Goal: Task Accomplishment & Management: Use online tool/utility

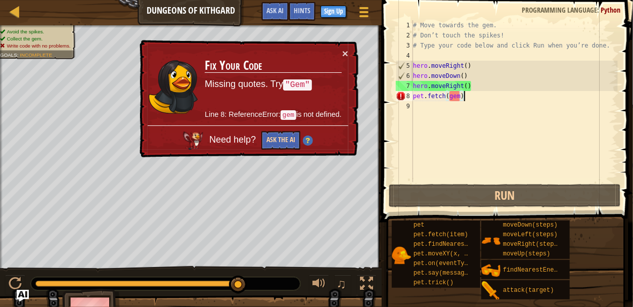
scroll to position [5, 3]
click at [283, 143] on button "Ask the AI" at bounding box center [280, 140] width 39 height 19
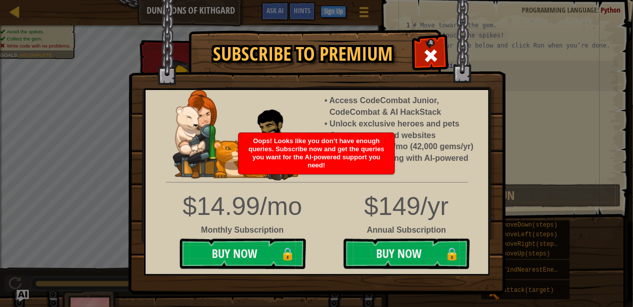
click at [306, 258] on div "$14.99/mo Monthly Subscription Buy Now 🔒" at bounding box center [242, 231] width 149 height 85
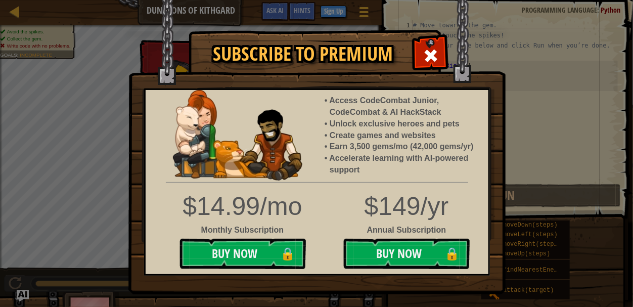
click at [303, 189] on div "$14.99/mo" at bounding box center [242, 207] width 134 height 36
click at [308, 176] on div "Access CodeCombat Junior, CodeCombat & AI HackStack Unlock exclusive heroes and…" at bounding box center [317, 181] width 346 height 187
click at [422, 46] on div at bounding box center [430, 54] width 32 height 32
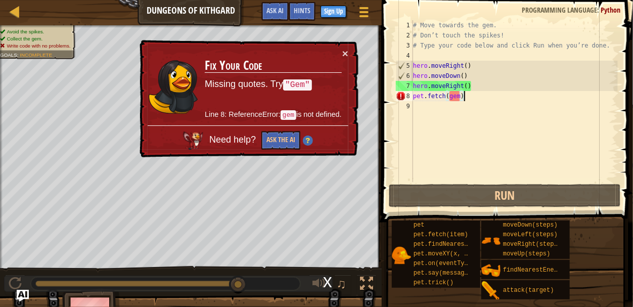
click at [484, 134] on div "# Move towards the gem. # Don’t touch the spikes! # Type your code below and cl…" at bounding box center [514, 111] width 207 height 182
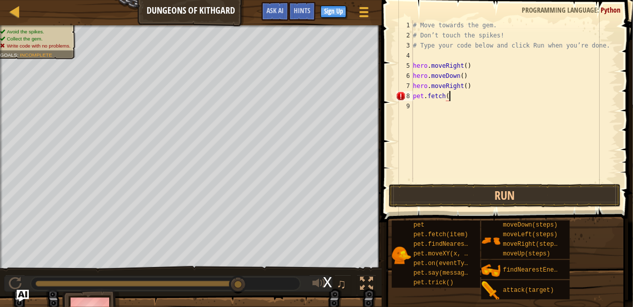
scroll to position [5, 2]
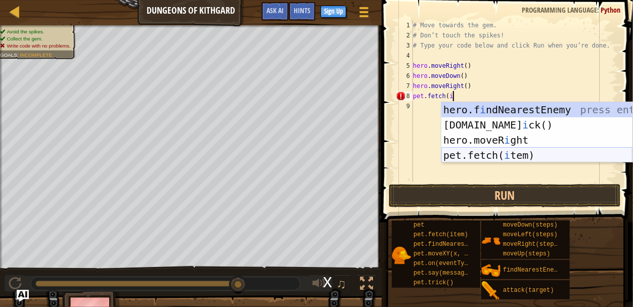
click at [526, 152] on div "hero.f i ndNearestEnemy press enter [DOMAIN_NAME] i ck() press enter hero.moveR…" at bounding box center [536, 147] width 191 height 91
type textarea "pet.fetch(item)"
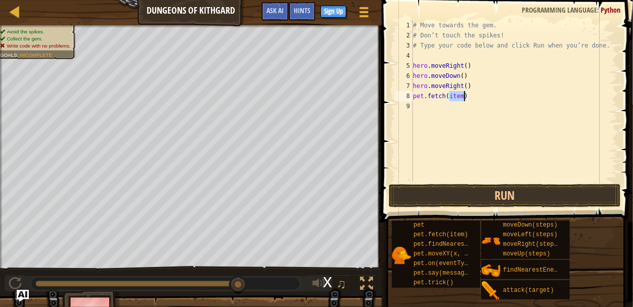
click at [456, 114] on div "# Move towards the gem. # Don’t touch the spikes! # Type your code below and cl…" at bounding box center [514, 111] width 207 height 182
type textarea "h"
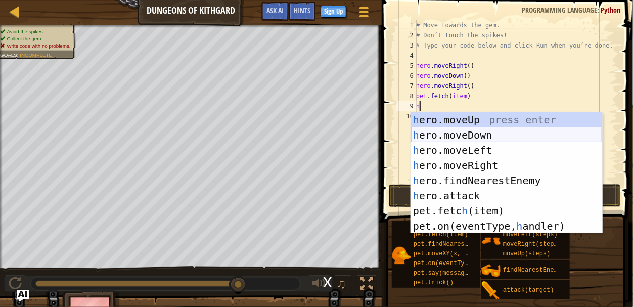
click at [497, 129] on div "h ero.moveUp press enter h ero.moveDown press enter h ero.moveLeft press enter …" at bounding box center [506, 188] width 191 height 152
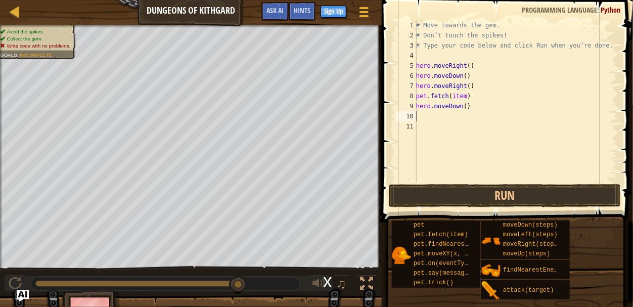
click at [477, 129] on div "# Move towards the gem. # Don’t touch the spikes! # Type your code below and cl…" at bounding box center [516, 111] width 204 height 182
click at [480, 126] on div "# Move towards the gem. # Don’t touch the spikes! # Type your code below and cl…" at bounding box center [516, 111] width 204 height 182
click at [473, 109] on div "# Move towards the gem. # Don’t touch the spikes! # Type your code below and cl…" at bounding box center [516, 111] width 204 height 182
type textarea "h"
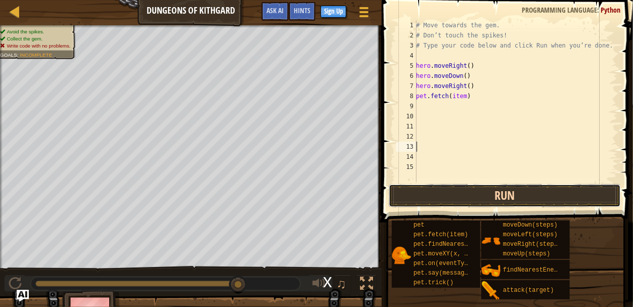
click at [471, 194] on button "Run" at bounding box center [505, 195] width 232 height 23
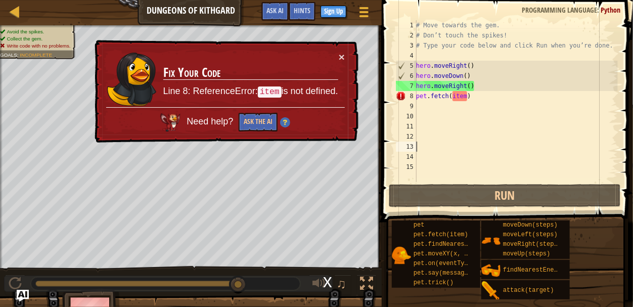
click at [337, 56] on td "Fix Your Code Line 8: ReferenceError: item is not defined." at bounding box center [251, 80] width 176 height 56
click at [344, 57] on button "×" at bounding box center [342, 57] width 6 height 11
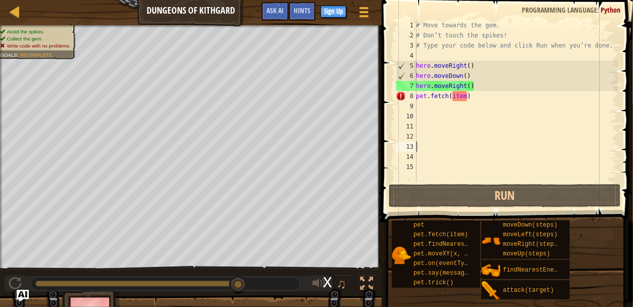
click at [463, 95] on div "# Move towards the gem. # Don’t touch the spikes! # Type your code below and cl…" at bounding box center [516, 111] width 204 height 182
type textarea "pet.fetch(item)"
click at [464, 95] on div "# Move towards the gem. # Don’t touch the spikes! # Type your code below and cl…" at bounding box center [516, 111] width 204 height 182
click at [468, 97] on div "# Move towards the gem. # Don’t touch the spikes! # Type your code below and cl…" at bounding box center [516, 111] width 204 height 182
click at [469, 98] on div "# Move towards the gem. # Don’t touch the spikes! # Type your code below and cl…" at bounding box center [516, 111] width 204 height 182
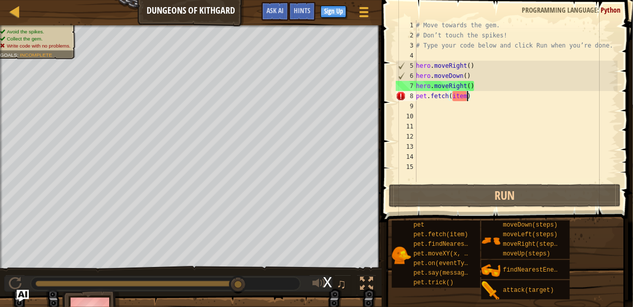
click at [479, 132] on div "# Move towards the gem. # Don’t touch the spikes! # Type your code below and cl…" at bounding box center [516, 111] width 204 height 182
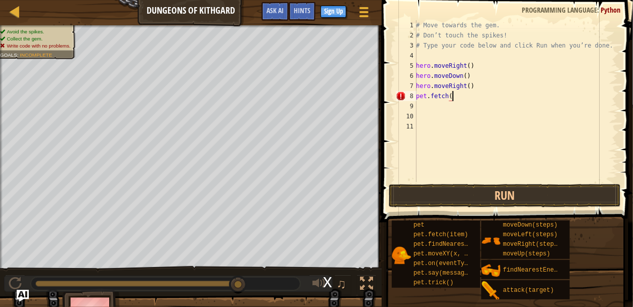
click at [463, 100] on div "# Move towards the gem. # Don’t touch the spikes! # Type your code below and cl…" at bounding box center [516, 111] width 204 height 182
type textarea "pet.fetch(stone)"
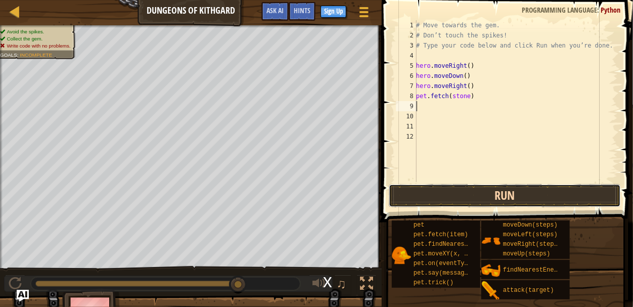
click at [426, 192] on button "Run" at bounding box center [505, 195] width 232 height 23
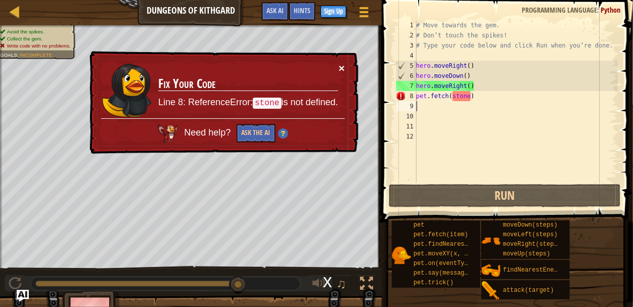
click at [340, 65] on button "×" at bounding box center [342, 68] width 6 height 11
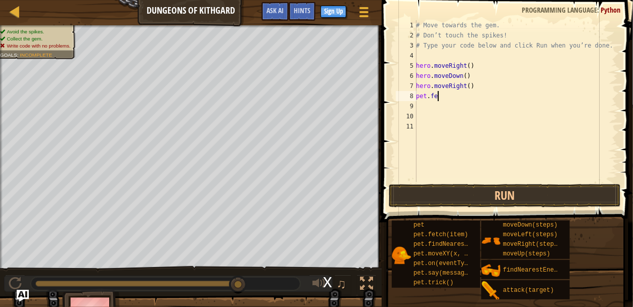
type textarea "p"
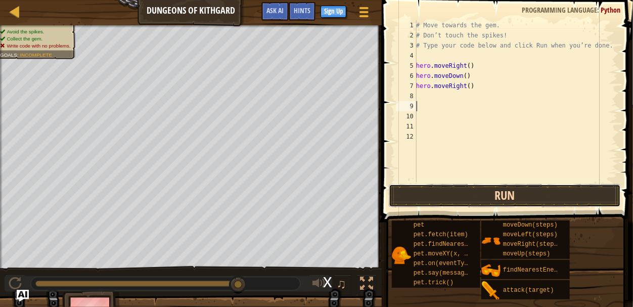
click at [422, 189] on button "Run" at bounding box center [505, 195] width 232 height 23
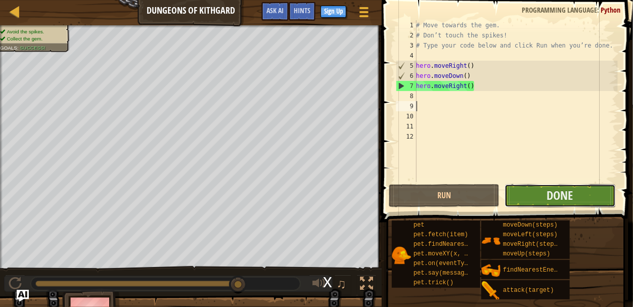
click at [531, 192] on button "Done" at bounding box center [559, 195] width 111 height 23
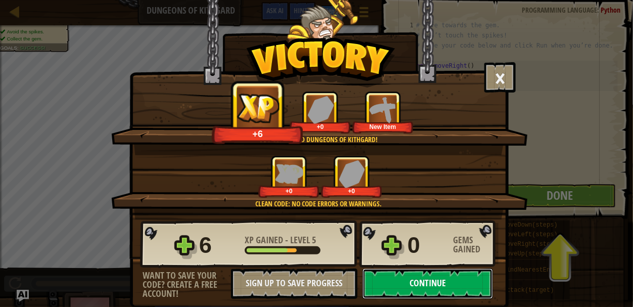
click at [467, 282] on button "Continue" at bounding box center [427, 283] width 130 height 30
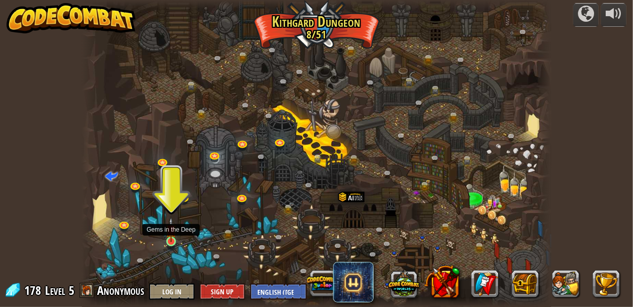
click at [173, 240] on img at bounding box center [171, 229] width 11 height 25
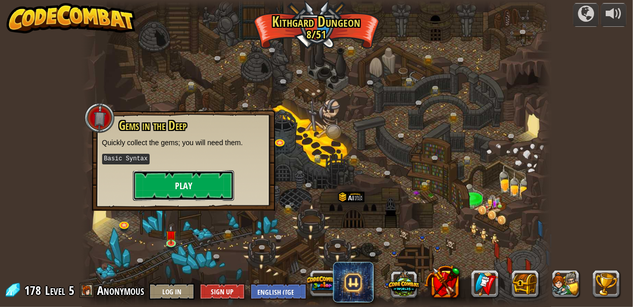
click at [171, 180] on button "Play" at bounding box center [183, 185] width 101 height 30
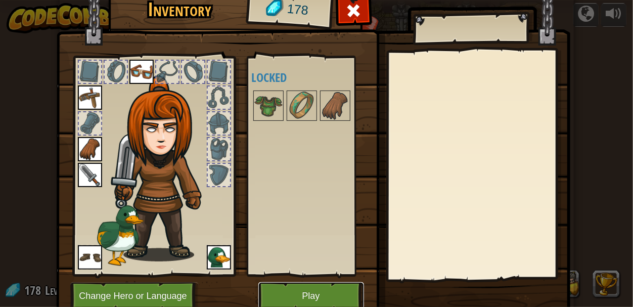
click at [285, 296] on button "Play" at bounding box center [311, 296] width 106 height 28
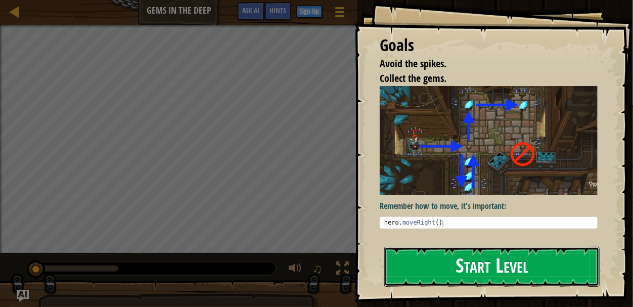
click at [424, 255] on button "Start Level" at bounding box center [491, 267] width 215 height 40
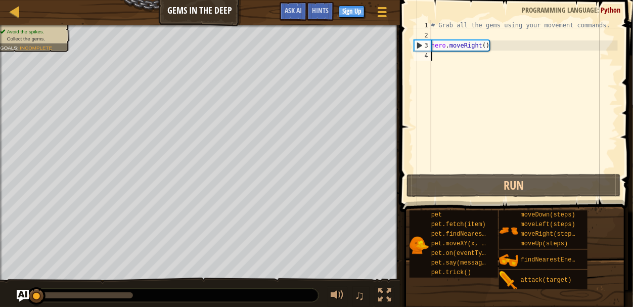
click at [444, 65] on div "# Grab all the gems using your movement commands. hero . moveRight ( )" at bounding box center [523, 106] width 189 height 172
type textarea "h"
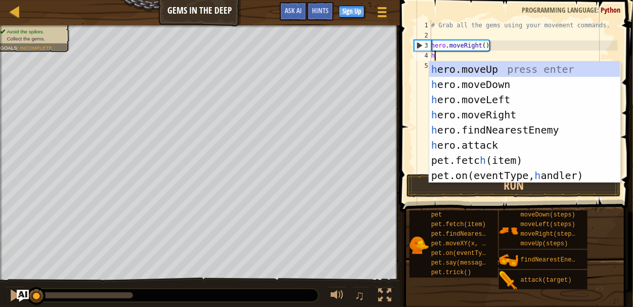
scroll to position [5, 0]
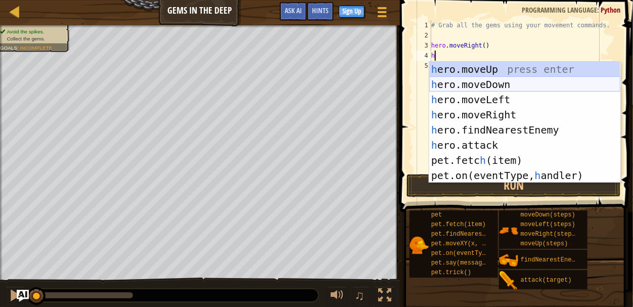
click at [461, 81] on div "h ero.moveUp press enter h ero.moveDown press enter h ero.moveLeft press enter …" at bounding box center [524, 138] width 191 height 152
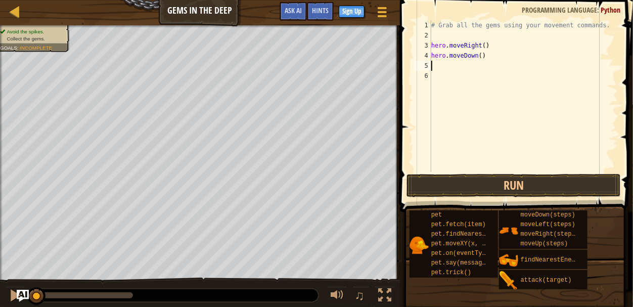
click at [448, 73] on div "# Grab all the gems using your movement commands. hero . moveRight ( ) hero . m…" at bounding box center [523, 106] width 189 height 172
type textarea "h"
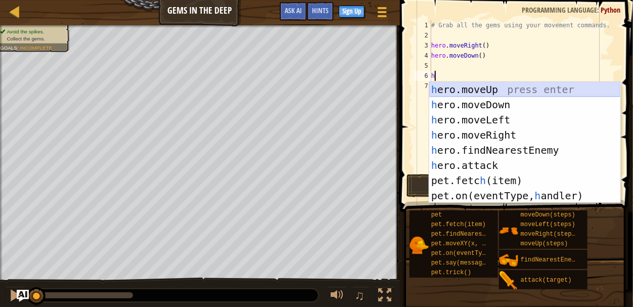
click at [465, 87] on div "h ero.moveUp press enter h ero.moveDown press enter h ero.moveLeft press enter …" at bounding box center [524, 158] width 191 height 152
click at [466, 88] on div "# Grab all the gems using your movement commands. hero . moveRight ( ) hero . m…" at bounding box center [523, 106] width 189 height 172
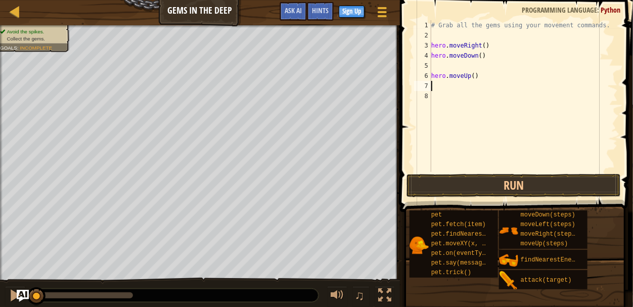
type textarea "h"
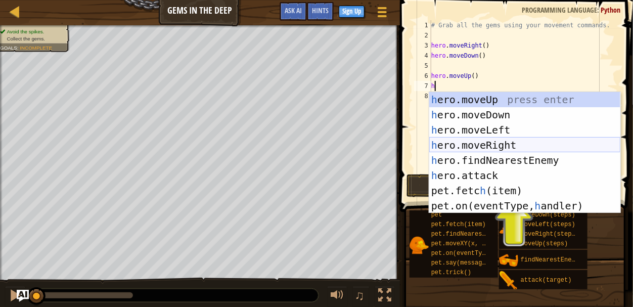
click at [479, 138] on div "h ero.moveUp press enter h ero.moveDown press enter h ero.moveLeft press enter …" at bounding box center [524, 168] width 191 height 152
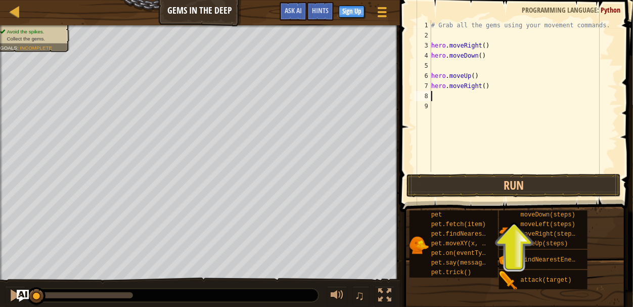
click at [480, 139] on div "# Grab all the gems using your movement commands. hero . moveRight ( ) hero . m…" at bounding box center [523, 106] width 189 height 172
click at [479, 182] on button "Run" at bounding box center [513, 185] width 214 height 23
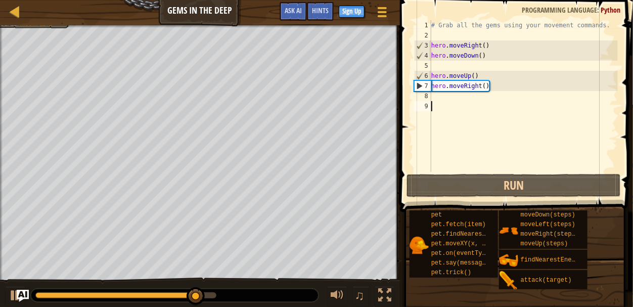
click at [505, 93] on div "# Grab all the gems using your movement commands. hero . moveRight ( ) hero . m…" at bounding box center [523, 106] width 189 height 172
click at [496, 85] on div "# Grab all the gems using your movement commands. hero . moveRight ( ) hero . m…" at bounding box center [523, 106] width 189 height 172
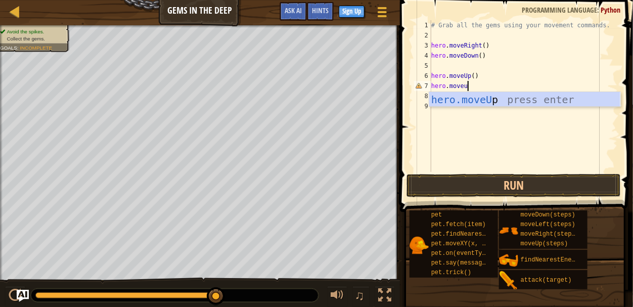
type textarea "hero.moveup"
click at [499, 99] on div "hero.moveUp press enter" at bounding box center [524, 114] width 191 height 45
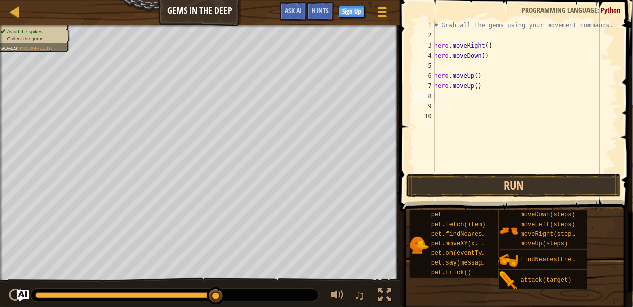
scroll to position [5, 0]
click at [456, 96] on div "# Grab all the gems using your movement commands. hero . moveRight ( ) hero . m…" at bounding box center [524, 106] width 185 height 172
type textarea "h"
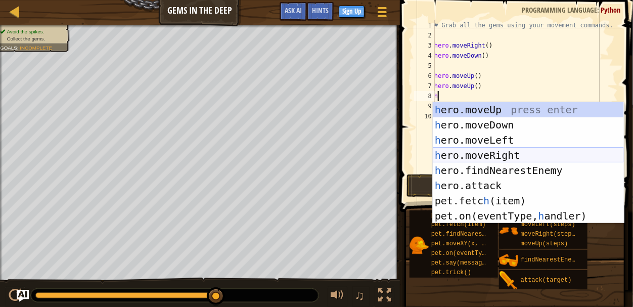
click at [480, 151] on div "h ero.moveUp press enter h ero.moveDown press enter h ero.moveLeft press enter …" at bounding box center [528, 178] width 191 height 152
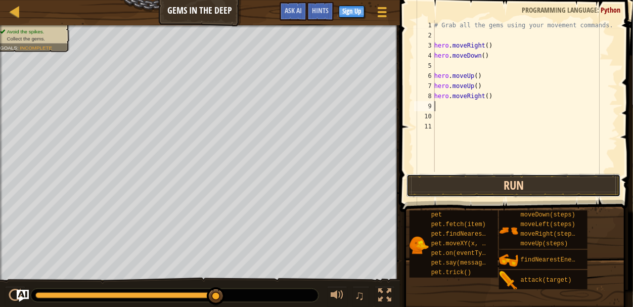
click at [480, 185] on button "Run" at bounding box center [513, 185] width 214 height 23
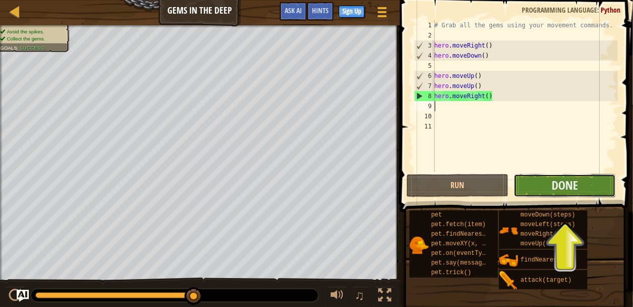
click at [534, 185] on button "Done" at bounding box center [564, 185] width 102 height 23
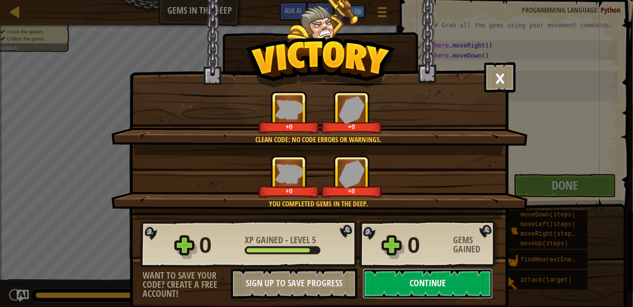
click at [373, 275] on button "Continue" at bounding box center [427, 283] width 130 height 30
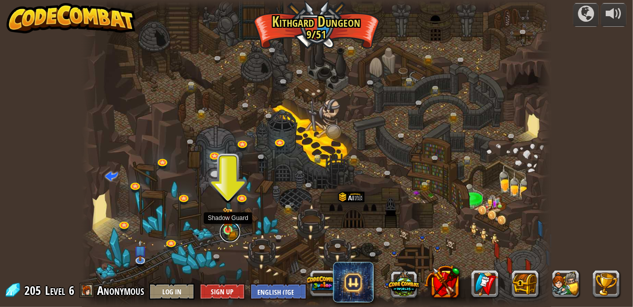
click at [229, 231] on link at bounding box center [230, 232] width 20 height 20
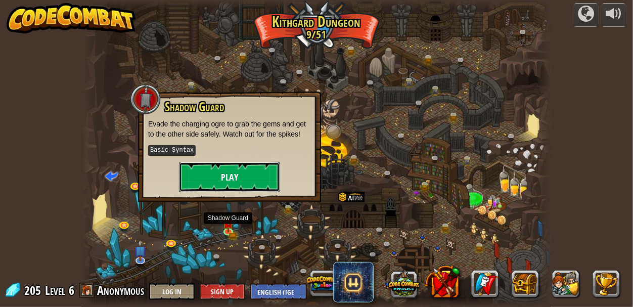
click at [225, 178] on button "Play" at bounding box center [229, 177] width 101 height 30
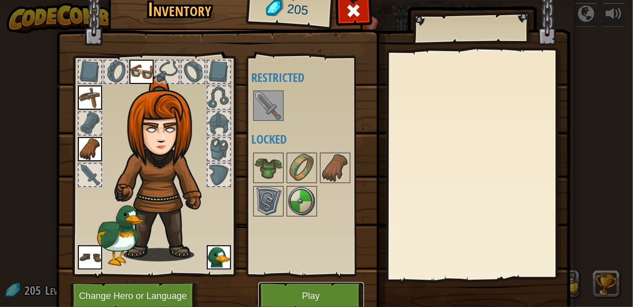
click at [283, 295] on button "Play" at bounding box center [311, 296] width 106 height 28
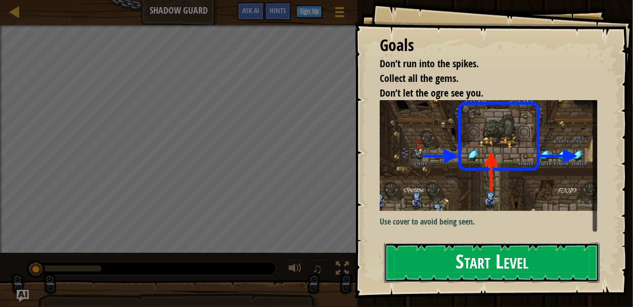
click at [448, 265] on button "Start Level" at bounding box center [491, 263] width 215 height 40
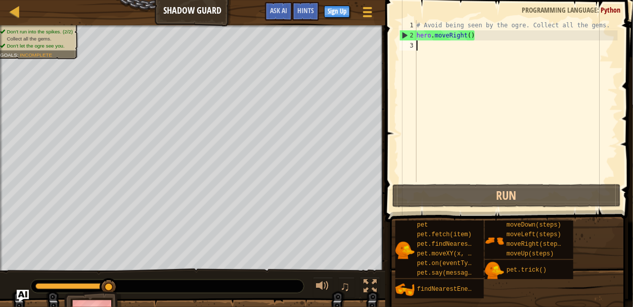
click at [424, 57] on div "# Avoid being seen by the ogre. Collect all the gems. hero . moveRight ( )" at bounding box center [515, 111] width 203 height 182
type textarea "h"
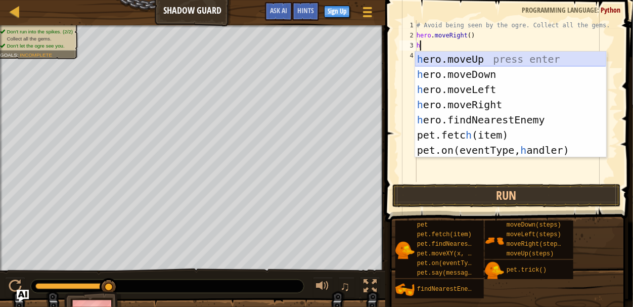
click at [439, 59] on div "h ero.moveUp press enter h ero.moveDown press enter h ero.moveLeft press enter …" at bounding box center [510, 120] width 191 height 136
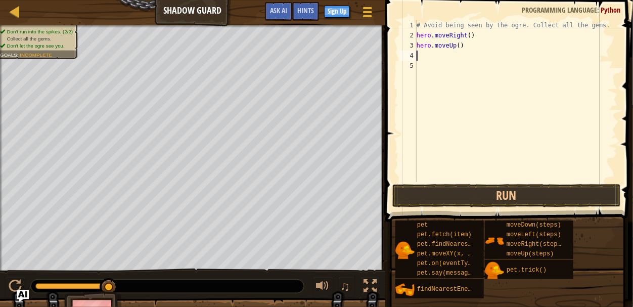
click at [439, 60] on div "# Avoid being seen by the ogre. Collect all the gems. hero . moveRight ( ) hero…" at bounding box center [515, 111] width 203 height 182
type textarea "h"
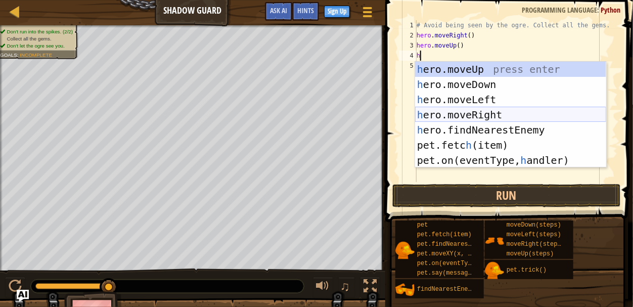
click at [472, 110] on div "h ero.moveUp press enter h ero.moveDown press enter h ero.moveLeft press enter …" at bounding box center [510, 130] width 191 height 136
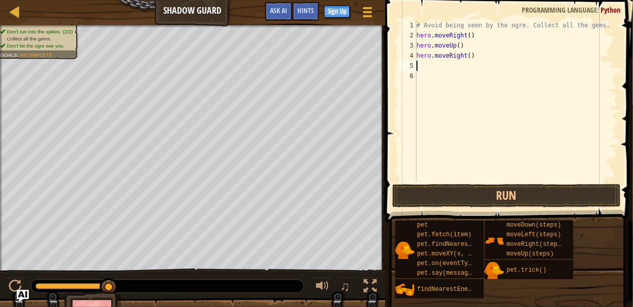
type textarea "h"
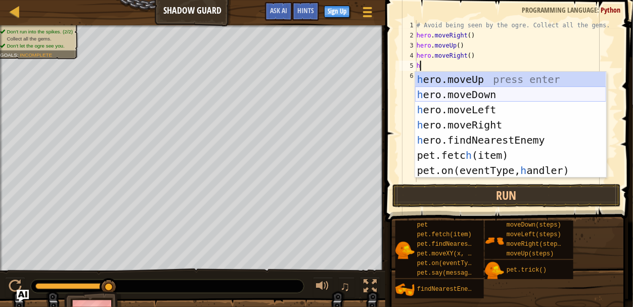
click at [460, 89] on div "h ero.moveUp press enter h ero.moveDown press enter h ero.moveLeft press enter …" at bounding box center [510, 140] width 191 height 136
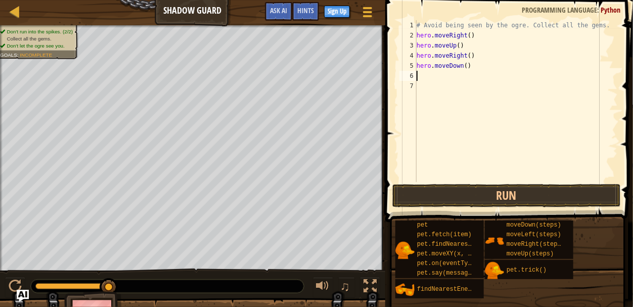
type textarea "h"
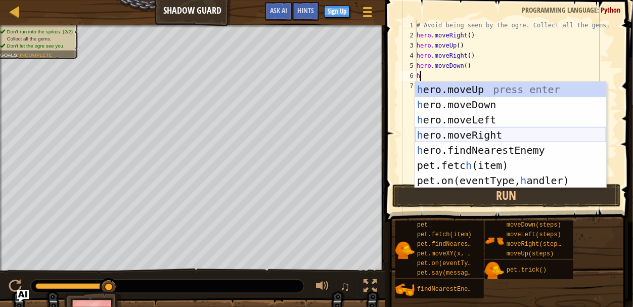
click at [473, 134] on div "h ero.moveUp press enter h ero.moveDown press enter h ero.moveLeft press enter …" at bounding box center [510, 150] width 191 height 136
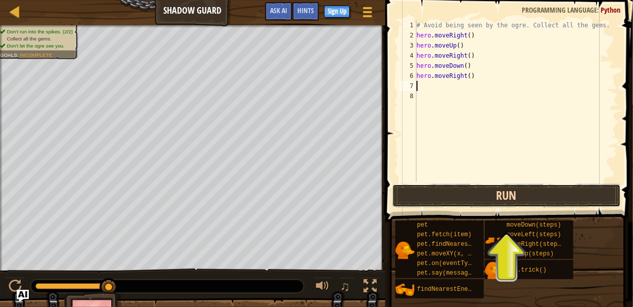
click at [414, 200] on button "Run" at bounding box center [506, 195] width 228 height 23
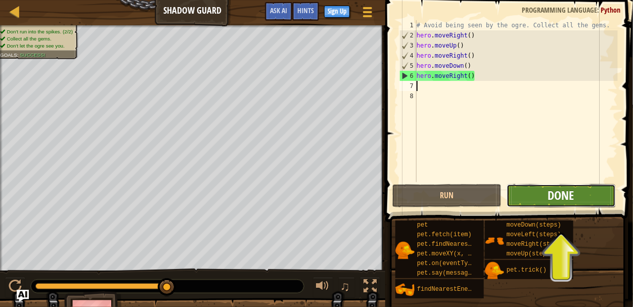
click at [553, 194] on span "Done" at bounding box center [561, 195] width 26 height 16
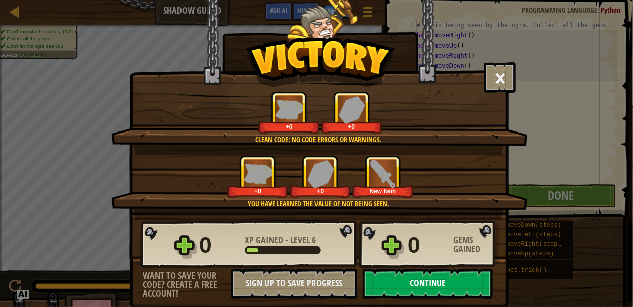
click at [465, 283] on button "Continue" at bounding box center [427, 283] width 130 height 30
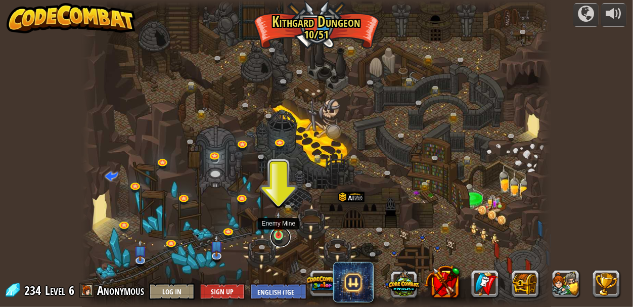
click at [274, 238] on link at bounding box center [280, 237] width 20 height 20
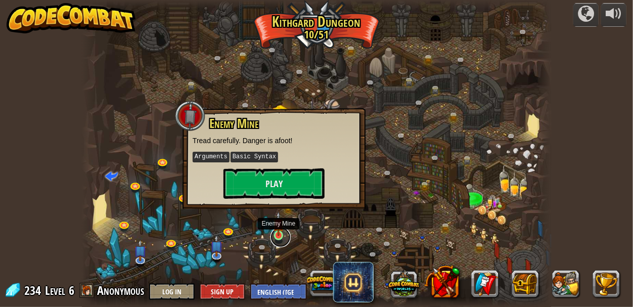
click at [274, 239] on link at bounding box center [280, 237] width 20 height 20
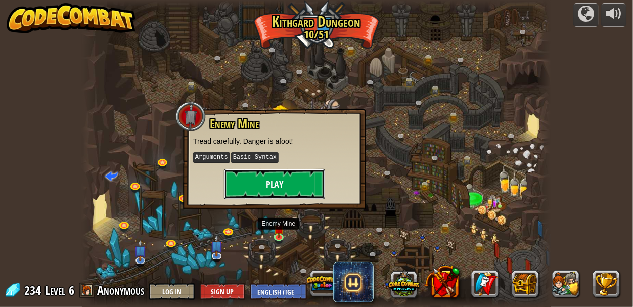
click at [267, 185] on button "Play" at bounding box center [274, 184] width 101 height 30
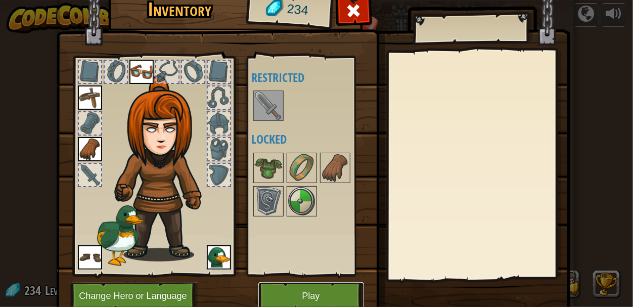
click at [310, 292] on button "Play" at bounding box center [311, 296] width 106 height 28
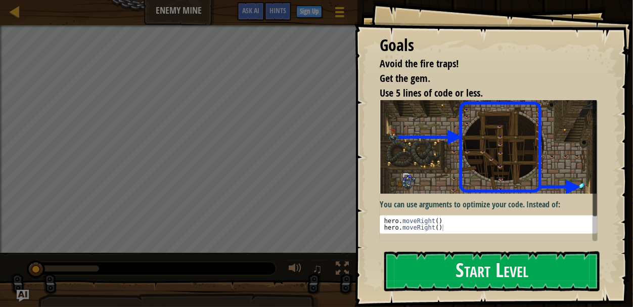
click at [449, 210] on p "You can use arguments to optimize your code. Instead of:" at bounding box center [489, 205] width 218 height 12
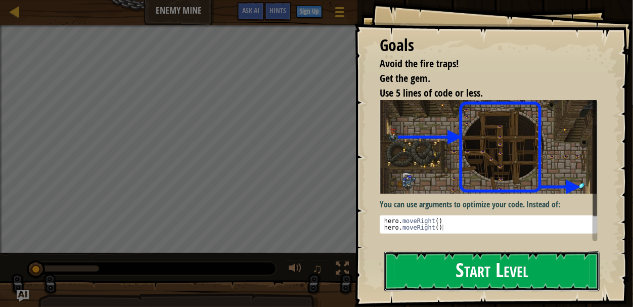
click at [448, 279] on button "Start Level" at bounding box center [491, 271] width 215 height 40
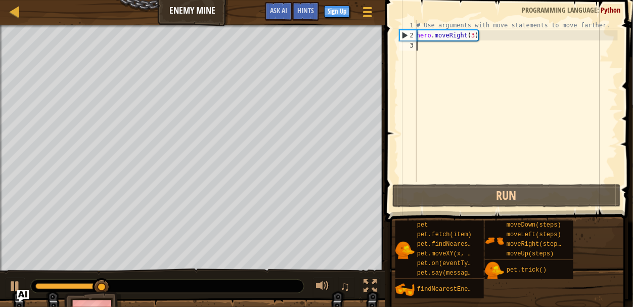
click at [474, 33] on div "# Use arguments with move statements to move farther. hero . moveRight ( 3 )" at bounding box center [515, 111] width 203 height 182
type textarea "hero.moveRight(3)"
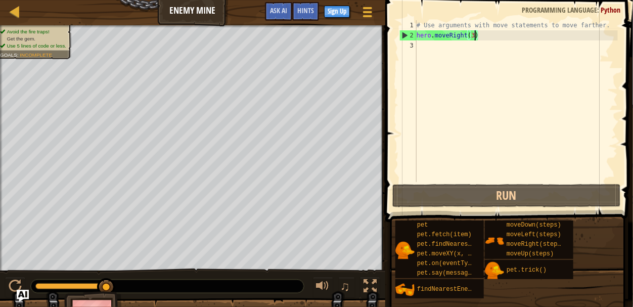
click at [475, 49] on div "# Use arguments with move statements to move farther. hero . moveRight ( 3 )" at bounding box center [515, 111] width 203 height 182
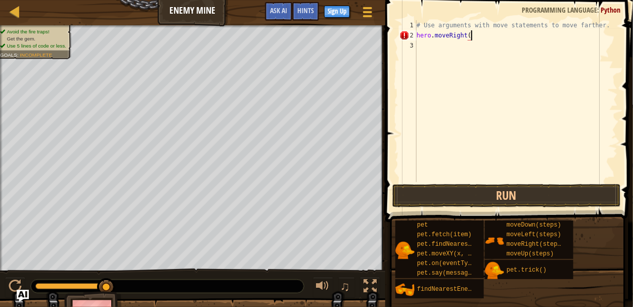
scroll to position [5, 4]
type textarea "hero.moveRight(2)"
click at [475, 34] on div "# Use arguments with move statements to move farther. hero . moveRight ( 2 )" at bounding box center [515, 111] width 203 height 182
type textarea "hero.moveRight(3)"
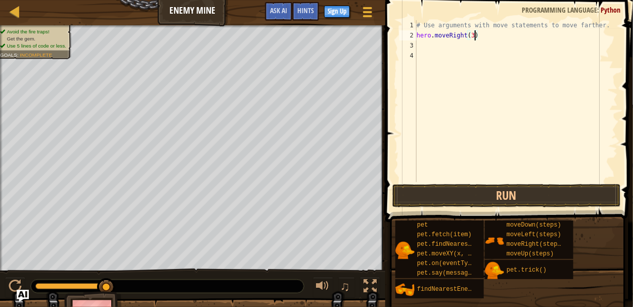
scroll to position [5, 4]
click at [445, 49] on div "# Use arguments with move statements to move farther. hero . moveRight ( 3 )" at bounding box center [515, 111] width 203 height 182
type textarea "h"
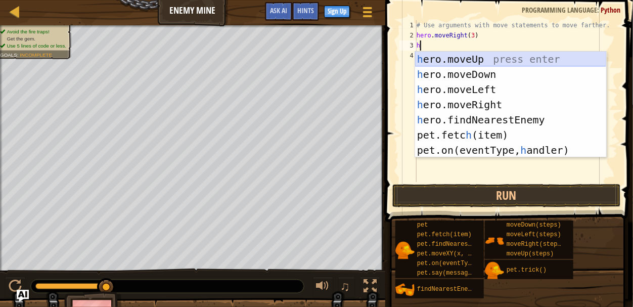
click at [450, 60] on div "h ero.moveUp press enter h ero.moveDown press enter h ero.moveLeft press enter …" at bounding box center [510, 120] width 191 height 136
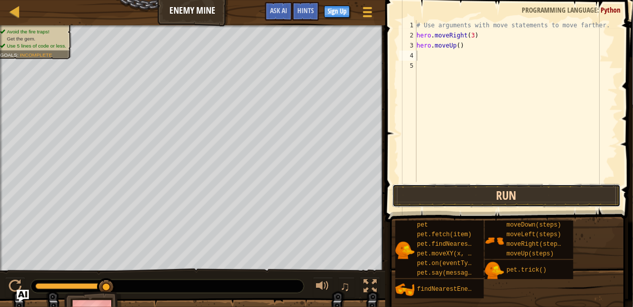
click at [454, 194] on button "Run" at bounding box center [506, 195] width 228 height 23
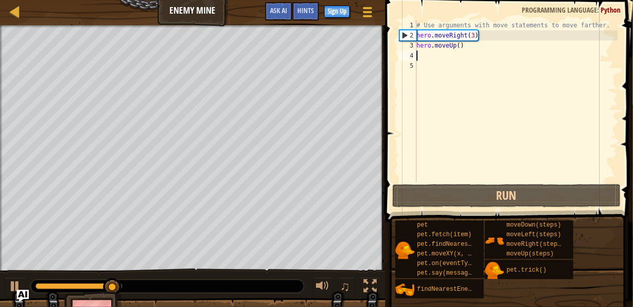
click at [492, 33] on div "# Use arguments with move statements to move farther. hero . moveRight ( 3 ) he…" at bounding box center [515, 111] width 203 height 182
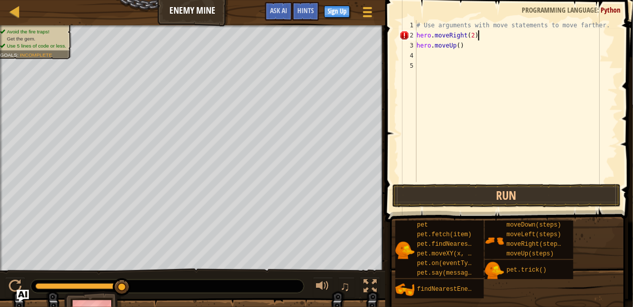
scroll to position [5, 5]
click at [481, 50] on div "# Use arguments with move statements to move farther. hero . moveRight ( 2 ) he…" at bounding box center [515, 111] width 203 height 182
type textarea "hero.m"
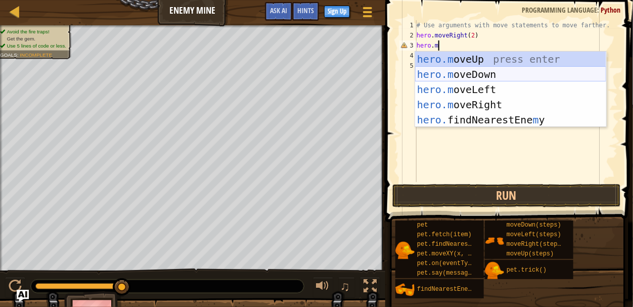
click at [495, 76] on div "hero.m oveUp press enter hero.m oveDown press enter hero.m oveLeft press enter …" at bounding box center [510, 105] width 191 height 106
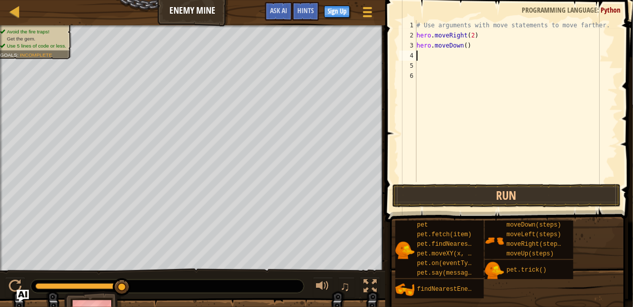
scroll to position [5, 0]
type textarea "h"
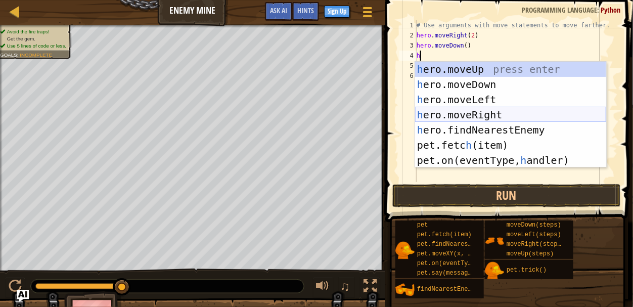
click at [470, 114] on div "h ero.moveUp press enter h ero.moveDown press enter h ero.moveLeft press enter …" at bounding box center [510, 130] width 191 height 136
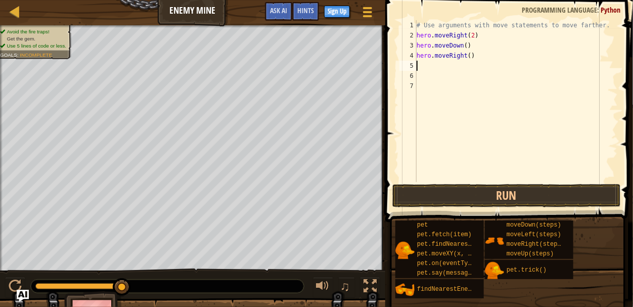
click at [471, 115] on div "# Use arguments with move statements to move farther. hero . moveRight ( 2 ) he…" at bounding box center [515, 111] width 203 height 182
click at [411, 64] on div "5" at bounding box center [407, 66] width 17 height 10
click at [423, 192] on button "Run" at bounding box center [506, 195] width 228 height 23
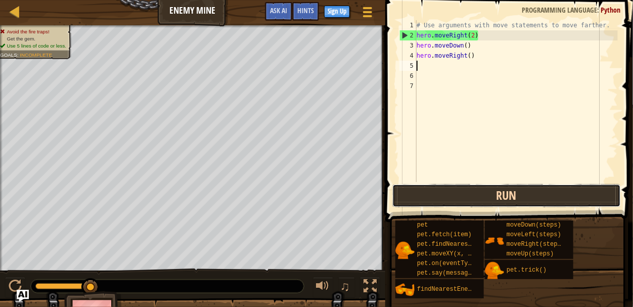
click at [423, 192] on button "Run" at bounding box center [506, 195] width 228 height 23
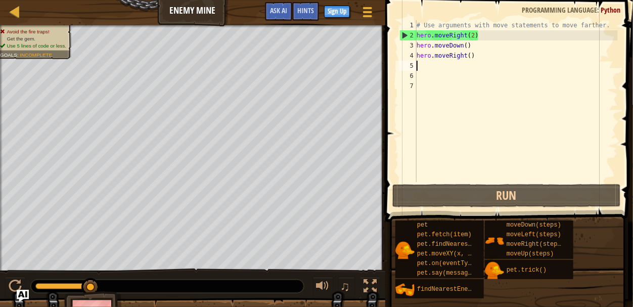
click at [456, 164] on div "# Use arguments with move statements to move farther. hero . moveRight ( 2 ) he…" at bounding box center [515, 111] width 203 height 182
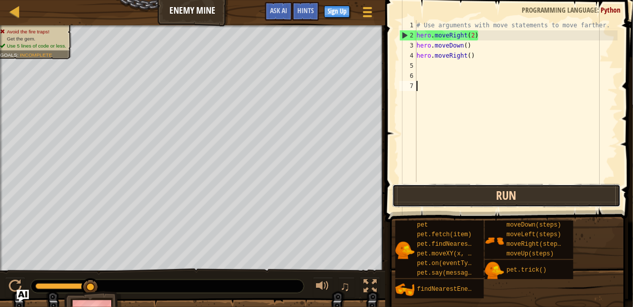
click at [443, 184] on button "Run" at bounding box center [506, 195] width 228 height 23
click at [444, 184] on button "Run" at bounding box center [506, 195] width 228 height 23
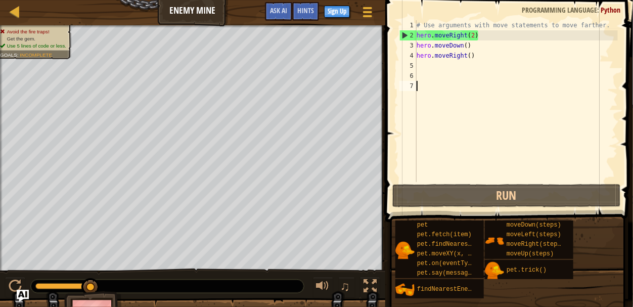
click at [486, 31] on div "# Use arguments with move statements to move farther. hero . moveRight ( 2 ) he…" at bounding box center [515, 111] width 203 height 182
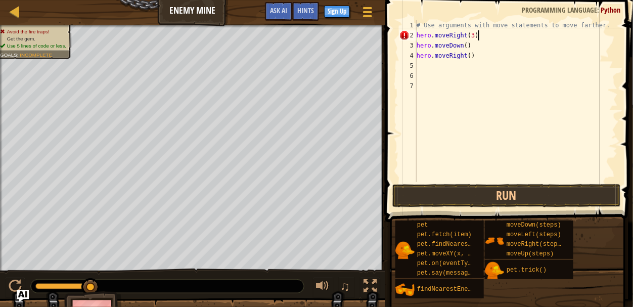
scroll to position [5, 5]
click at [518, 193] on button "Run" at bounding box center [506, 195] width 228 height 23
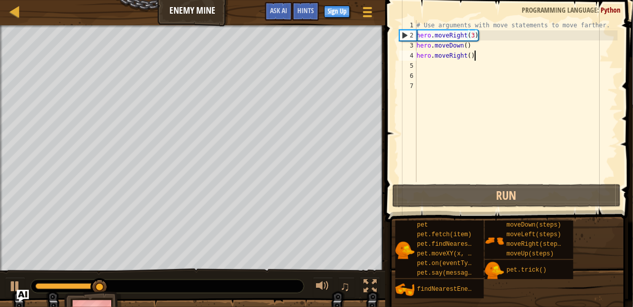
click at [517, 57] on div "# Use arguments with move statements to move farther. hero . moveRight ( 3 ) he…" at bounding box center [515, 111] width 203 height 182
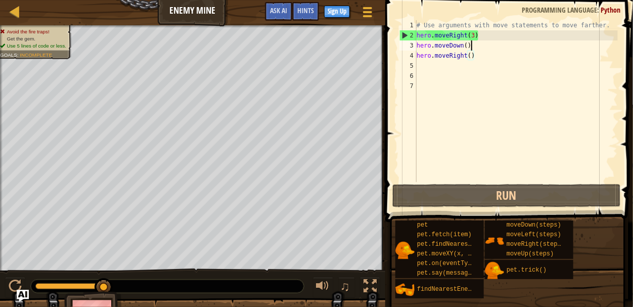
click at [508, 42] on div "# Use arguments with move statements to move farther. hero . moveRight ( 3 ) he…" at bounding box center [515, 111] width 203 height 182
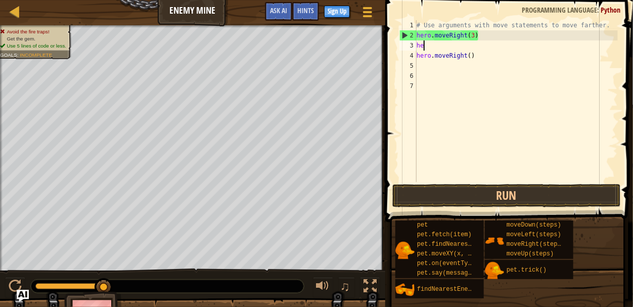
scroll to position [5, 0]
type textarea "h"
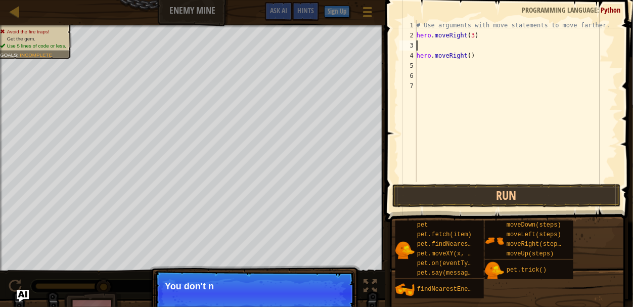
click at [512, 55] on div "# Use arguments with move statements to move farther. hero . moveRight ( 3 ) he…" at bounding box center [515, 111] width 203 height 182
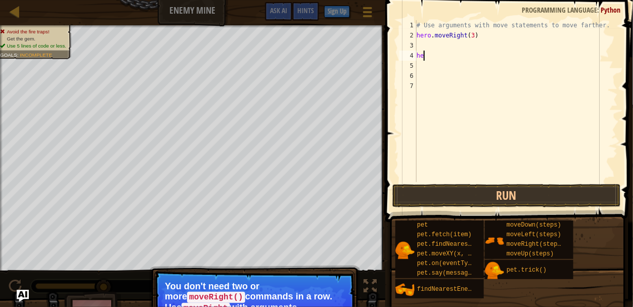
type textarea "h"
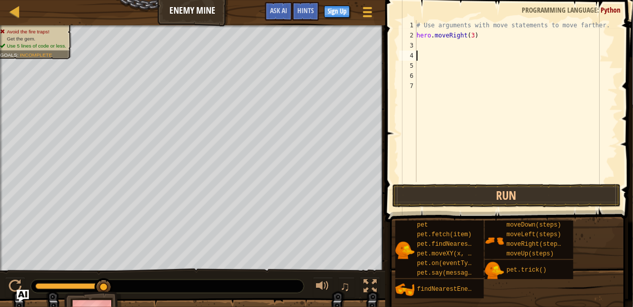
click at [443, 45] on div "# Use arguments with move statements to move farther. hero . moveRight ( 3 )" at bounding box center [515, 111] width 203 height 182
click at [436, 198] on button "Run" at bounding box center [506, 195] width 228 height 23
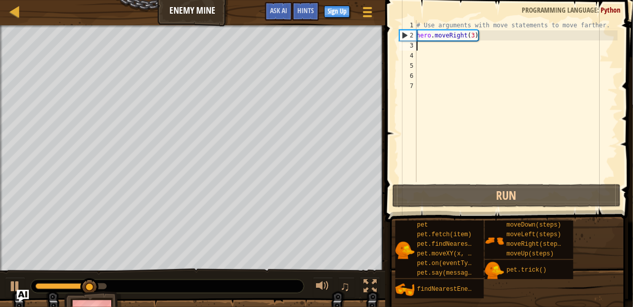
type textarea "h"
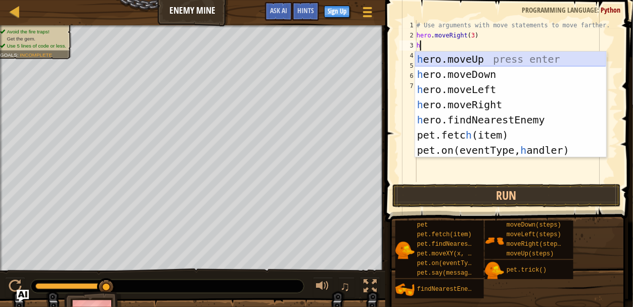
click at [427, 63] on div "h ero.moveUp press enter h ero.moveDown press enter h ero.moveLeft press enter …" at bounding box center [510, 120] width 191 height 136
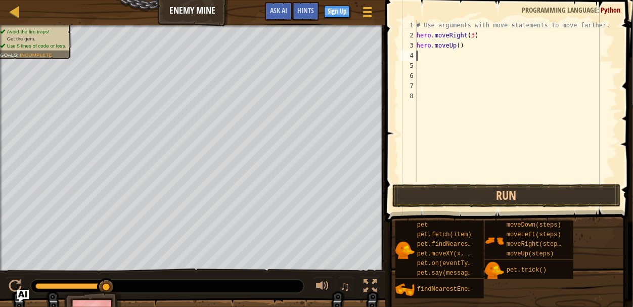
type textarea "h"
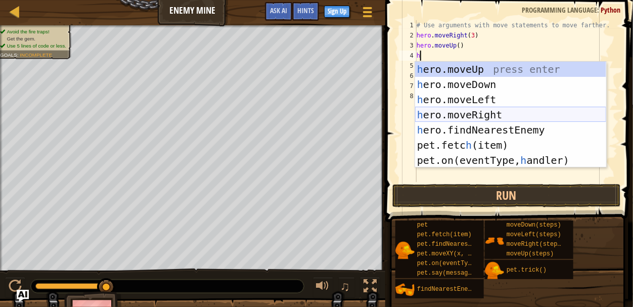
click at [452, 110] on div "h ero.moveUp press enter h ero.moveDown press enter h ero.moveLeft press enter …" at bounding box center [510, 130] width 191 height 136
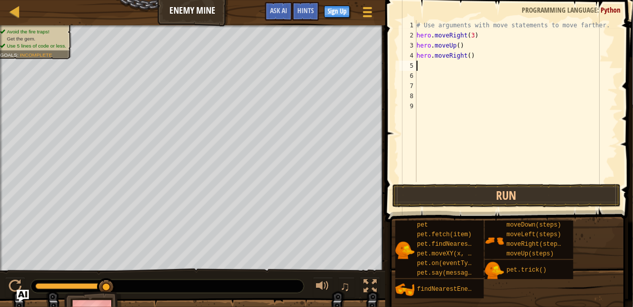
type textarea "h"
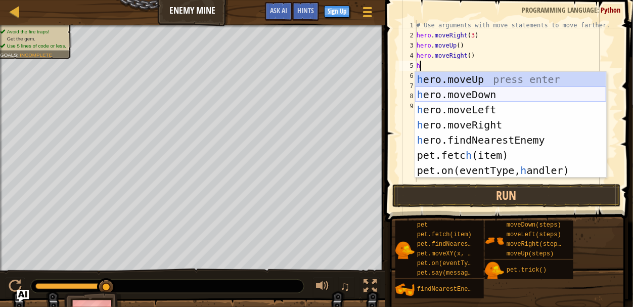
click at [444, 96] on div "h ero.moveUp press enter h ero.moveDown press enter h ero.moveLeft press enter …" at bounding box center [510, 140] width 191 height 136
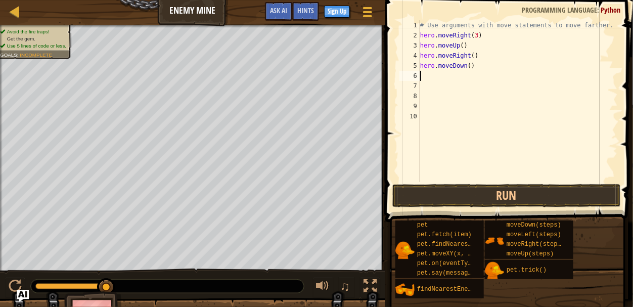
click at [471, 64] on div "# Use arguments with move statements to move farther. hero . moveRight ( 3 ) he…" at bounding box center [518, 111] width 200 height 182
click at [472, 65] on div "# Use arguments with move statements to move farther. hero . moveRight ( 3 ) he…" at bounding box center [518, 111] width 200 height 182
type textarea "hero.moveDown(3)"
click at [463, 78] on div "# Use arguments with move statements to move farther. hero . moveRight ( 3 ) he…" at bounding box center [518, 111] width 200 height 182
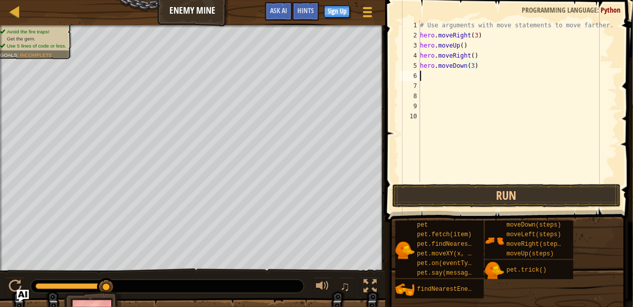
scroll to position [5, 0]
type textarea "h"
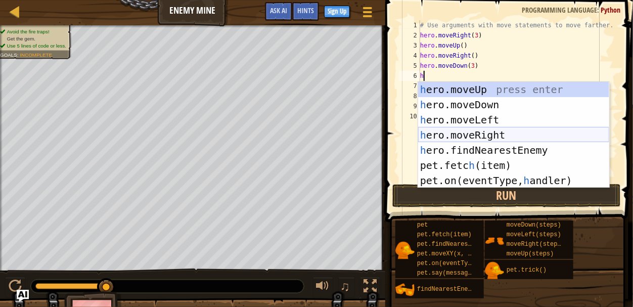
click at [489, 129] on div "h ero.moveUp press enter h ero.moveDown press enter h ero.moveLeft press enter …" at bounding box center [513, 150] width 191 height 136
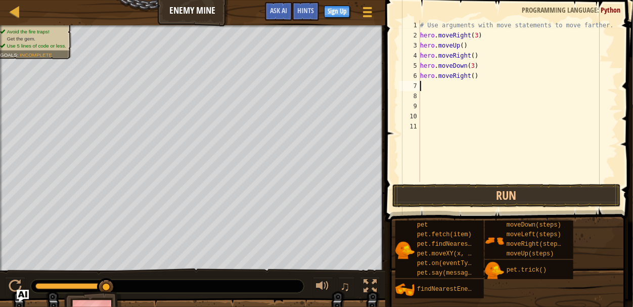
click at [474, 81] on div "# Use arguments with move statements to move farther. hero . moveRight ( 3 ) he…" at bounding box center [518, 111] width 200 height 182
type textarea "3"
click at [474, 77] on div "# Use arguments with move statements to move farther. hero . moveRight ( 3 ) he…" at bounding box center [518, 111] width 200 height 182
type textarea "hero.moveRight(3)"
click at [521, 196] on button "Run" at bounding box center [506, 195] width 228 height 23
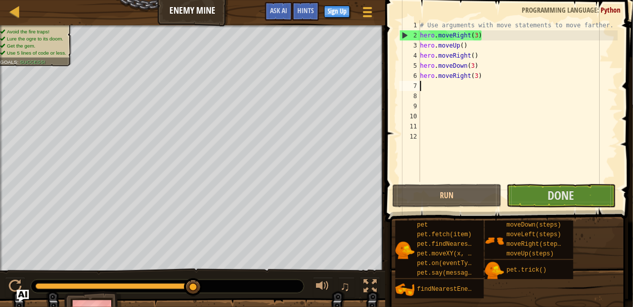
click at [591, 155] on div "# Use arguments with move statements to move farther. hero . moveRight ( 3 ) he…" at bounding box center [518, 111] width 200 height 182
click at [563, 199] on span "Done" at bounding box center [561, 195] width 26 height 16
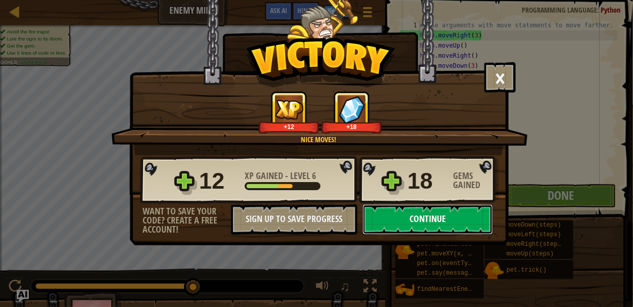
click at [417, 221] on button "Continue" at bounding box center [427, 219] width 130 height 30
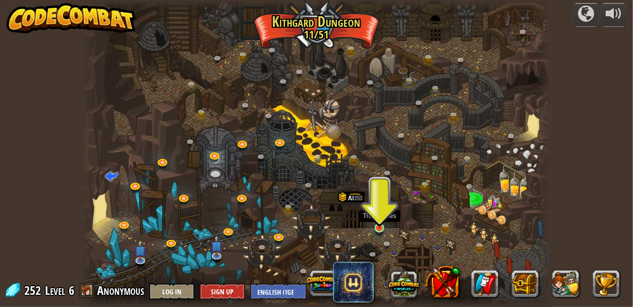
click at [379, 221] on img at bounding box center [379, 216] width 11 height 25
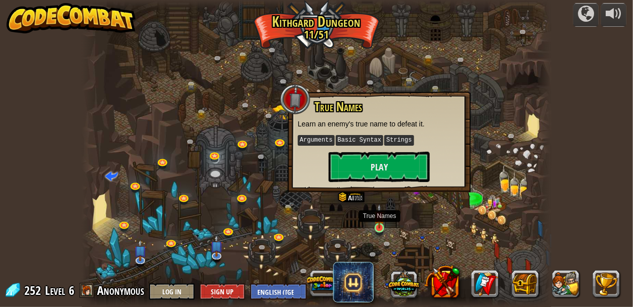
click at [380, 222] on img at bounding box center [379, 216] width 11 height 25
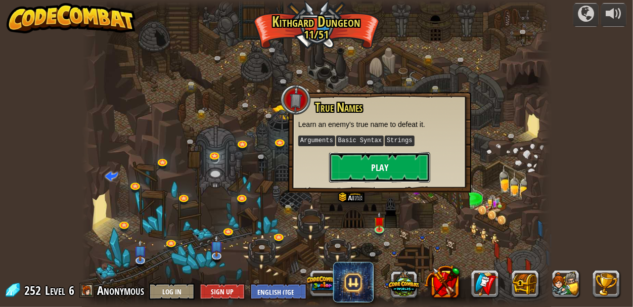
click at [349, 165] on button "Play" at bounding box center [379, 167] width 101 height 30
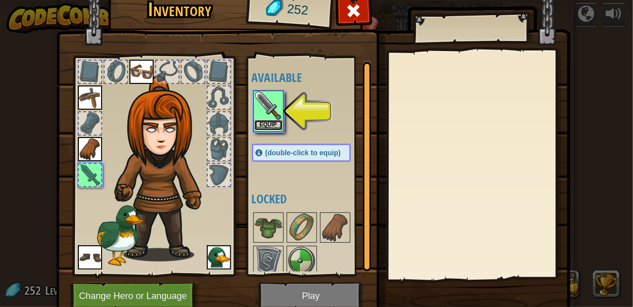
click at [279, 120] on button "Equip" at bounding box center [268, 125] width 28 height 11
click at [279, 213] on img at bounding box center [268, 227] width 28 height 28
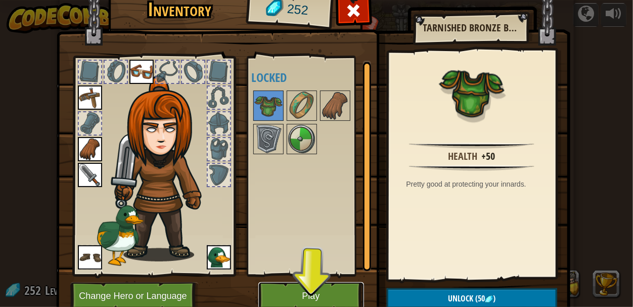
click at [339, 299] on button "Play" at bounding box center [311, 296] width 106 height 28
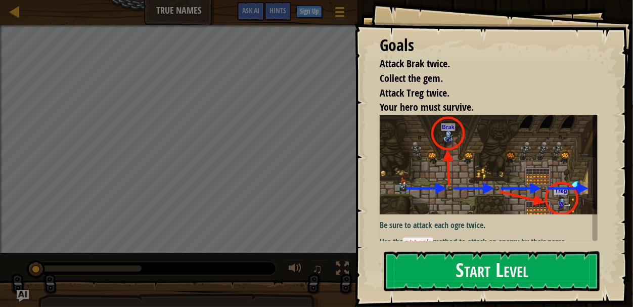
click at [407, 239] on code "attack" at bounding box center [418, 243] width 30 height 10
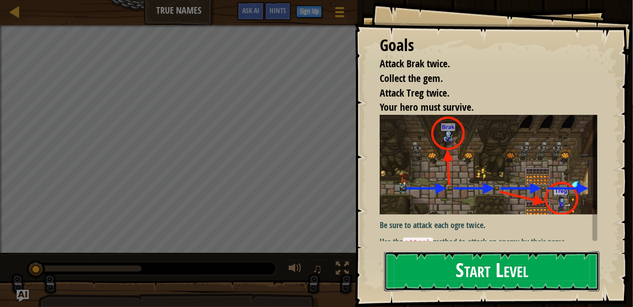
click at [409, 265] on button "Start Level" at bounding box center [491, 271] width 215 height 40
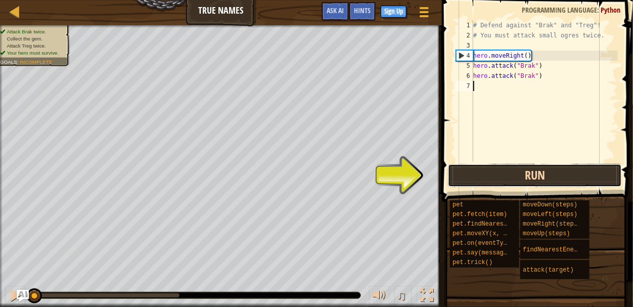
click at [481, 178] on button "Run" at bounding box center [535, 175] width 174 height 23
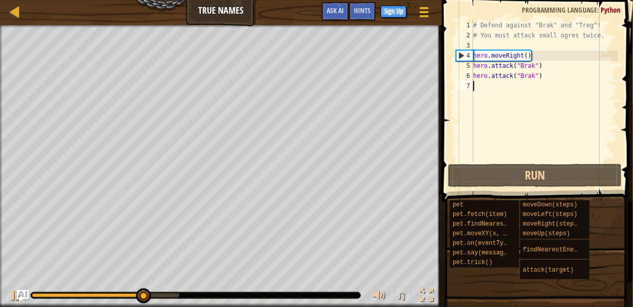
click at [477, 92] on div "# Defend against "Brak" and "Treg"! # You must attack small ogres twice. hero .…" at bounding box center [544, 101] width 147 height 162
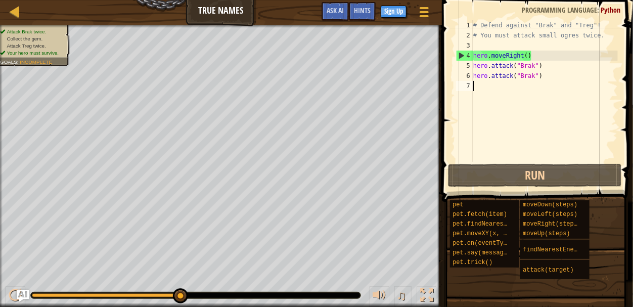
type textarea "h"
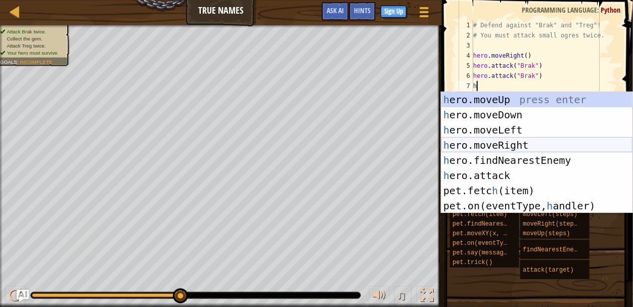
click at [493, 146] on div "h ero.moveUp press enter h ero.moveDown press enter h ero.moveLeft press enter …" at bounding box center [536, 168] width 191 height 152
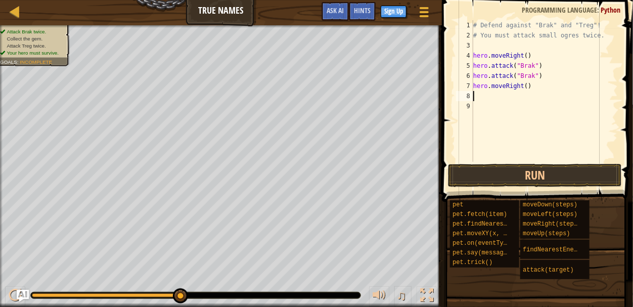
type textarea "h"
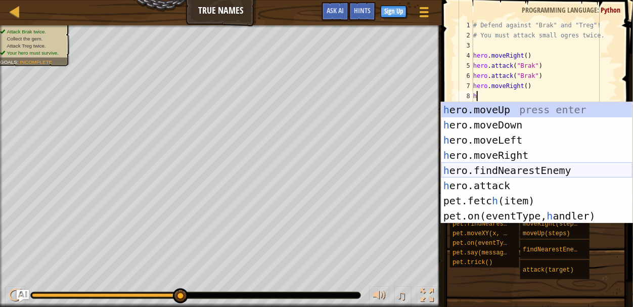
click at [506, 166] on div "h ero.moveUp press enter h ero.moveDown press enter h ero.moveLeft press enter …" at bounding box center [536, 178] width 191 height 152
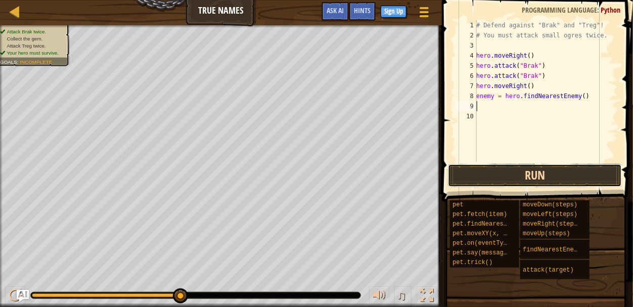
click at [507, 173] on button "Run" at bounding box center [535, 175] width 174 height 23
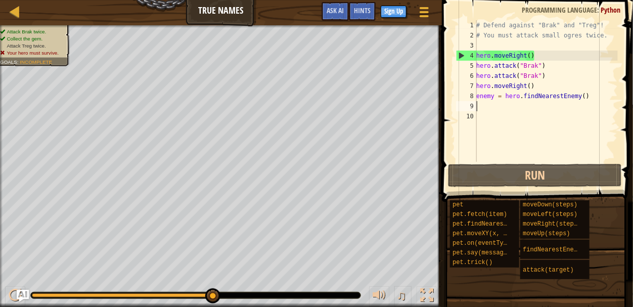
click at [496, 106] on div "# Defend against "Brak" and "Treg"! # You must attack small ogres twice. hero .…" at bounding box center [546, 101] width 144 height 162
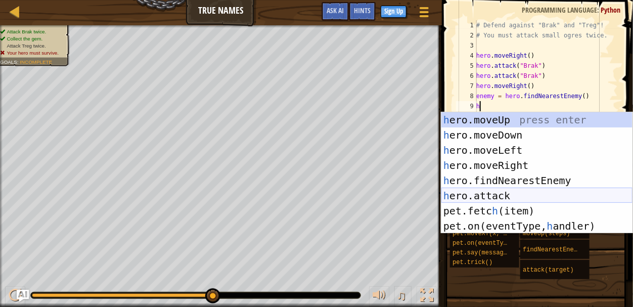
click at [521, 200] on div "h ero.moveUp press enter h ero.moveDown press enter h ero.moveLeft press enter …" at bounding box center [536, 188] width 191 height 152
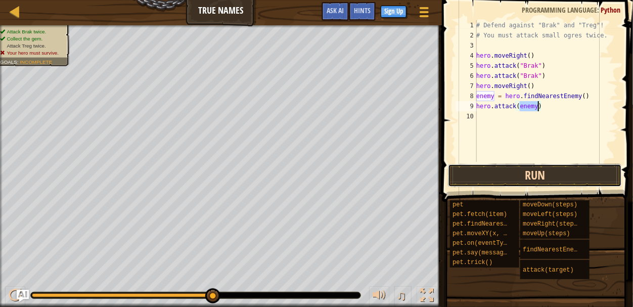
click at [541, 176] on button "Run" at bounding box center [535, 175] width 174 height 23
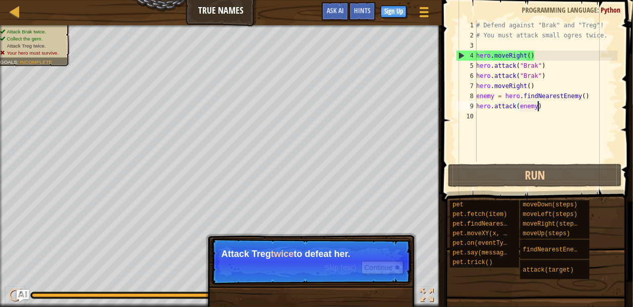
click at [593, 97] on div "# Defend against "Brak" and "Treg"! # You must attack small ogres twice. hero .…" at bounding box center [546, 101] width 144 height 162
click at [589, 95] on div "# Defend against "Brak" and "Treg"! # You must attack small ogres twice. hero .…" at bounding box center [546, 101] width 144 height 162
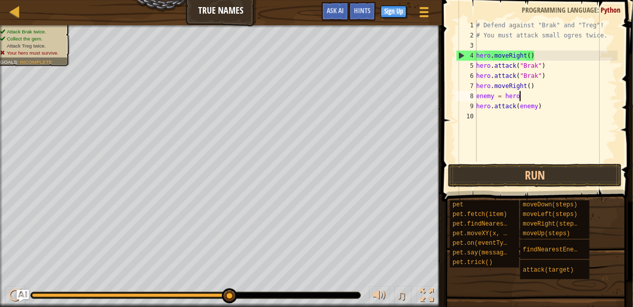
type textarea "e"
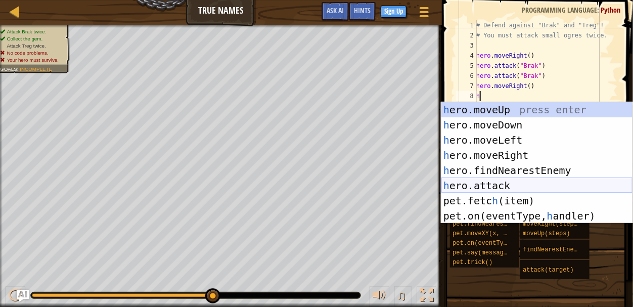
click at [566, 183] on div "h ero.moveUp press enter h ero.moveDown press enter h ero.moveLeft press enter …" at bounding box center [536, 178] width 191 height 152
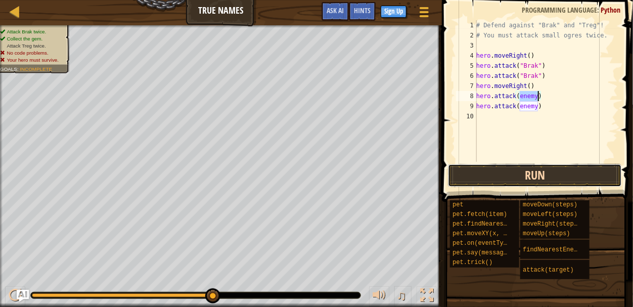
click at [542, 173] on button "Run" at bounding box center [535, 175] width 174 height 23
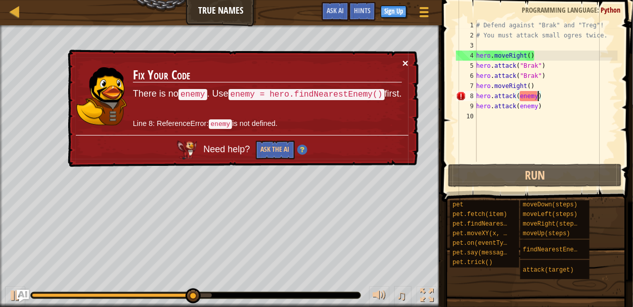
click at [404, 64] on button "×" at bounding box center [405, 63] width 6 height 11
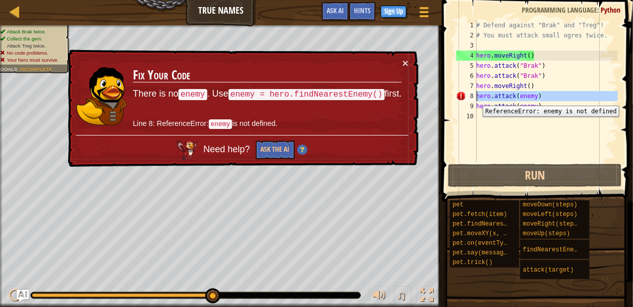
click at [475, 98] on div "8" at bounding box center [466, 96] width 21 height 10
type textarea "hero.attack(enemy)"
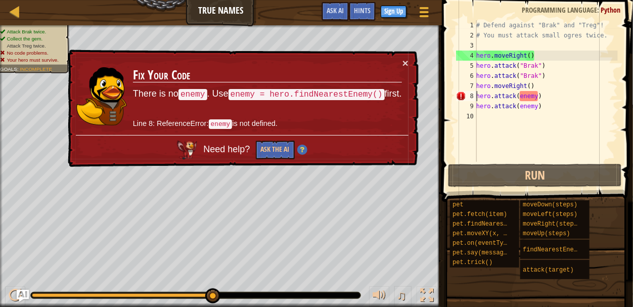
click at [401, 55] on div "× Fix Your Code There is no enemy . Use enemy = hero.findNearestEnemy() first. …" at bounding box center [242, 108] width 354 height 122
drag, startPoint x: 546, startPoint y: 98, endPoint x: 478, endPoint y: 98, distance: 67.7
click at [478, 98] on div "# Defend against "Brak" and "Treg"! # You must attack small ogres twice. hero .…" at bounding box center [546, 101] width 144 height 162
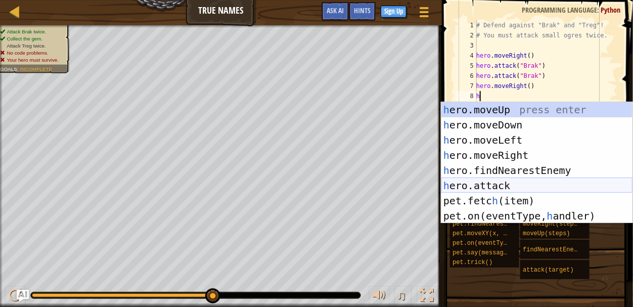
click at [512, 181] on div "h ero.moveUp press enter h ero.moveDown press enter h ero.moveLeft press enter …" at bounding box center [536, 178] width 191 height 152
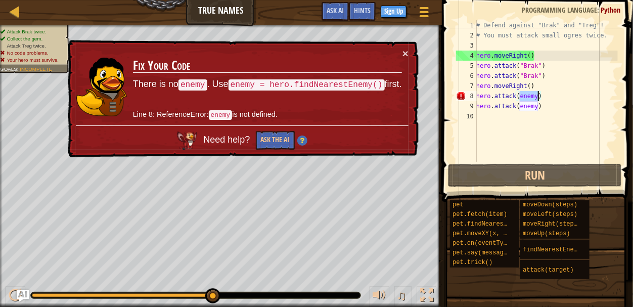
click at [548, 99] on div "# Defend against "Brak" and "Treg"! # You must attack small ogres twice. hero .…" at bounding box center [546, 101] width 144 height 162
click at [546, 97] on div "# Defend against "Brak" and "Treg"! # You must attack small ogres twice. hero .…" at bounding box center [546, 101] width 144 height 162
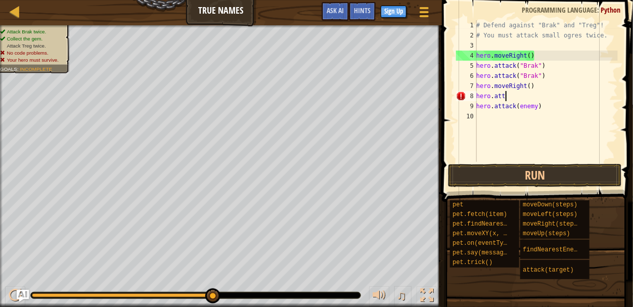
type textarea "h"
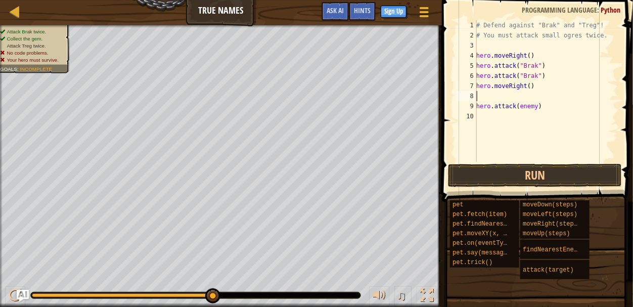
type textarea "h"
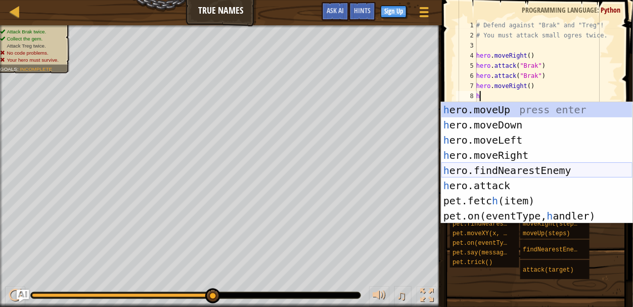
click at [574, 174] on div "h ero.moveUp press enter h ero.moveDown press enter h ero.moveLeft press enter …" at bounding box center [536, 178] width 191 height 152
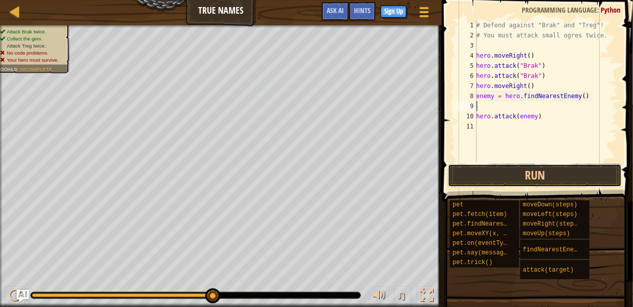
click at [575, 174] on button "Run" at bounding box center [535, 175] width 174 height 23
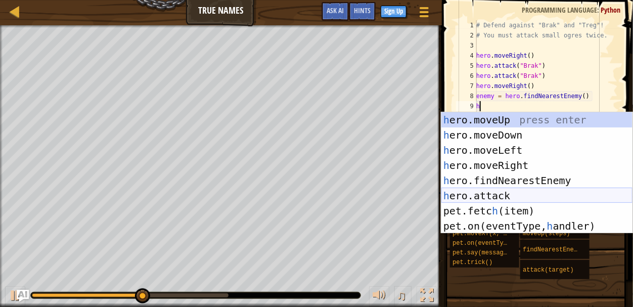
click at [502, 191] on div "h ero.moveUp press enter h ero.moveDown press enter h ero.moveLeft press enter …" at bounding box center [536, 188] width 191 height 152
type textarea "hero.attack(enemy)"
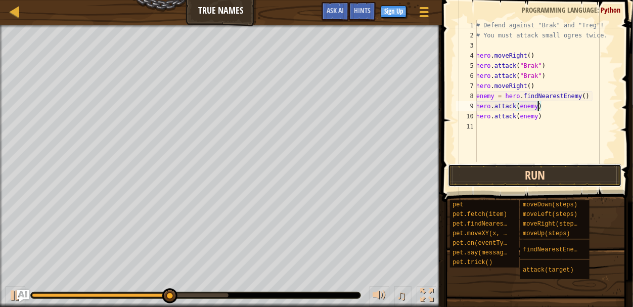
click at [524, 176] on button "Run" at bounding box center [535, 175] width 174 height 23
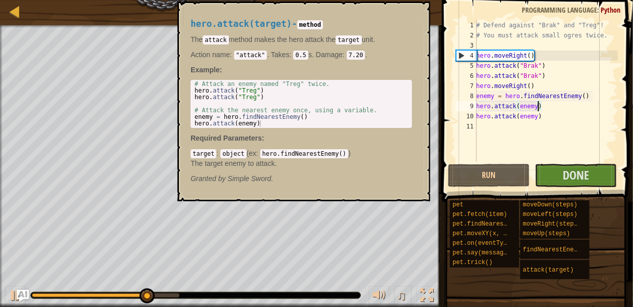
click at [558, 262] on div "attack(target)" at bounding box center [551, 269] width 63 height 19
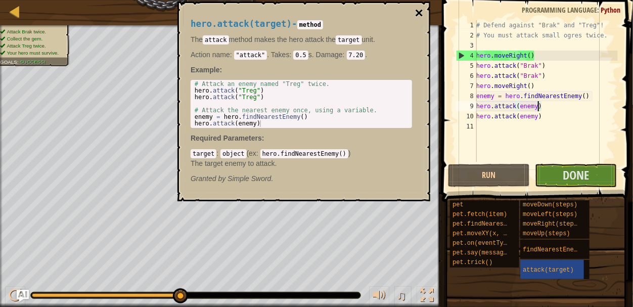
click at [417, 11] on button "×" at bounding box center [419, 13] width 8 height 14
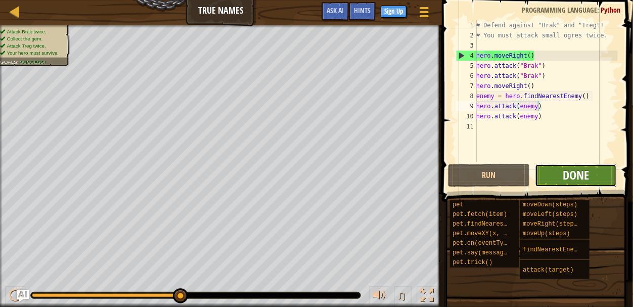
click at [565, 177] on span "Done" at bounding box center [576, 175] width 26 height 16
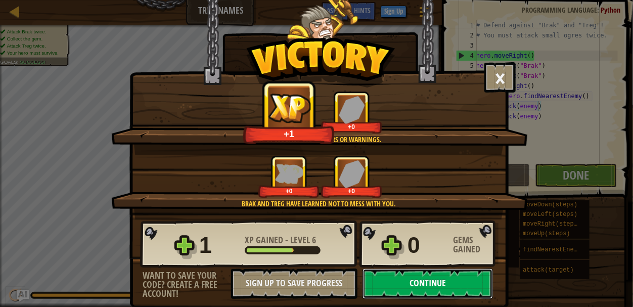
click at [425, 280] on button "Continue" at bounding box center [427, 283] width 130 height 30
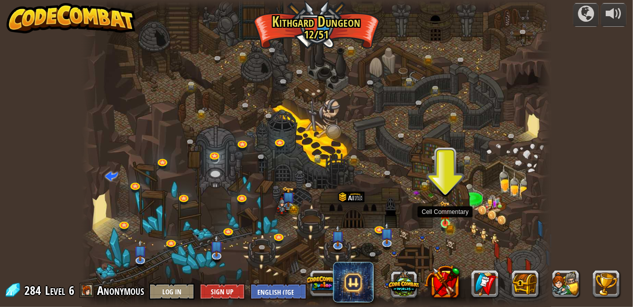
click at [445, 219] on img at bounding box center [445, 213] width 11 height 24
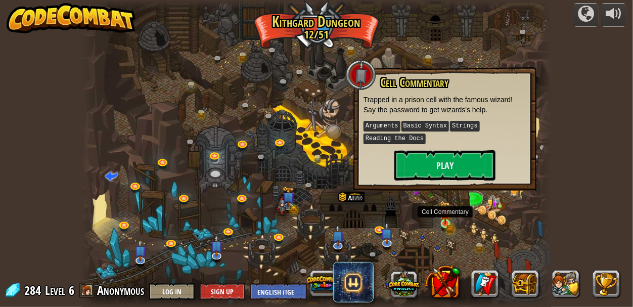
click at [445, 219] on img at bounding box center [445, 213] width 11 height 24
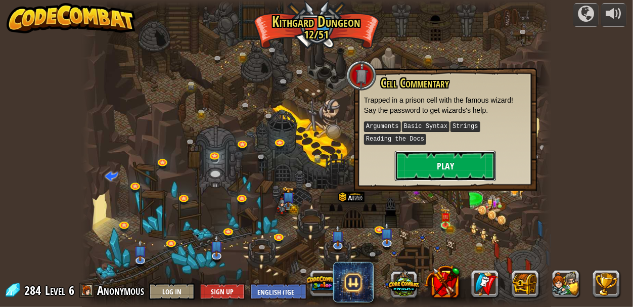
click at [447, 157] on button "Play" at bounding box center [445, 166] width 101 height 30
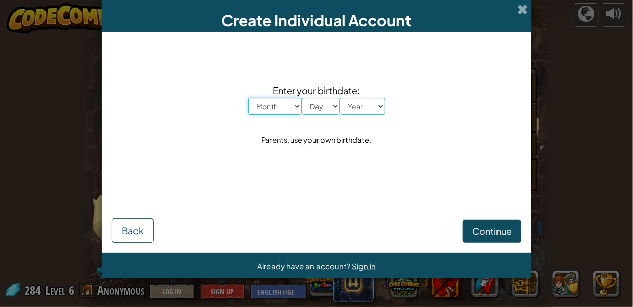
click at [288, 112] on select "Month January February March April May June July August September October Novem…" at bounding box center [275, 106] width 54 height 17
select select "1"
click at [248, 98] on select "Month January February March April May June July August September October Novem…" at bounding box center [275, 106] width 54 height 17
click at [299, 130] on div "Enter your birthdate: Month January February March April May June July August S…" at bounding box center [316, 115] width 409 height 146
click at [312, 109] on select "Day 1 2 3 4 5 6 7 8 9 10 11 12 13 14 15 16 17 18 19 20 21 22 23 24 25 26 27 28 …" at bounding box center [321, 106] width 38 height 17
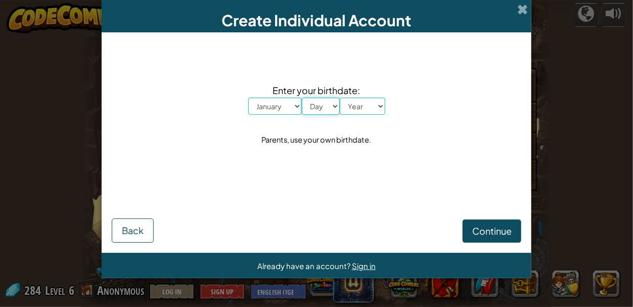
select select "21"
click at [364, 107] on select "Year [DATE] 2024 2023 2022 2021 2020 2019 2018 2017 2016 2015 2014 2013 2012 20…" at bounding box center [362, 106] width 45 height 17
select select "2014"
click at [488, 225] on span "Continue" at bounding box center [491, 231] width 39 height 12
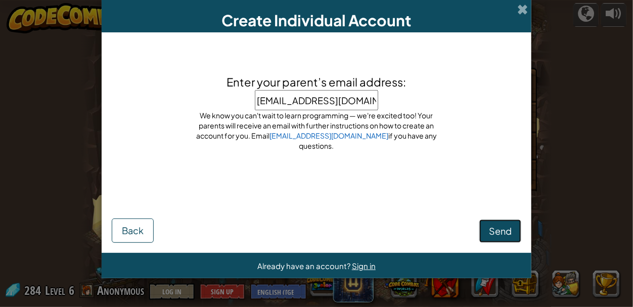
click at [506, 230] on span "Send" at bounding box center [500, 231] width 23 height 12
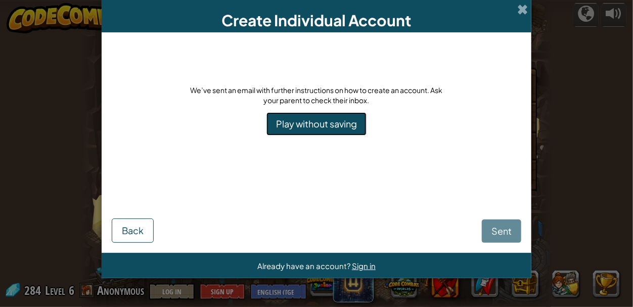
click at [329, 125] on link "Play without saving" at bounding box center [316, 123] width 100 height 23
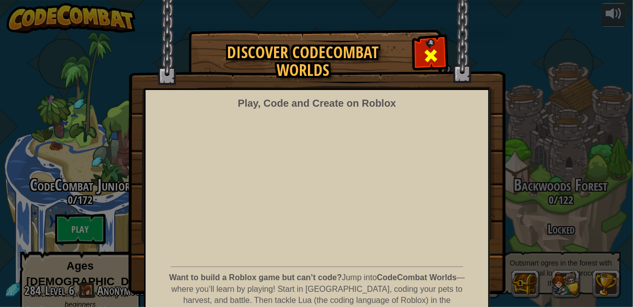
click at [435, 50] on span at bounding box center [431, 56] width 16 height 16
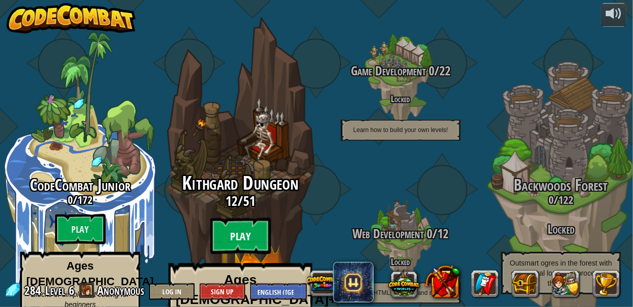
click at [245, 218] on btn "Play" at bounding box center [240, 236] width 61 height 36
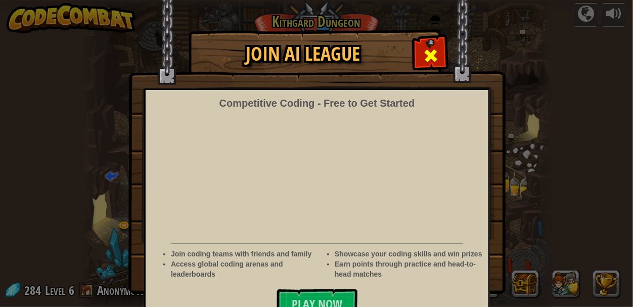
click at [424, 54] on span at bounding box center [431, 56] width 16 height 16
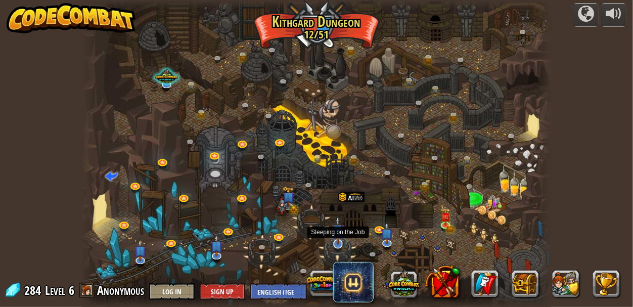
click at [337, 240] on img at bounding box center [338, 230] width 13 height 29
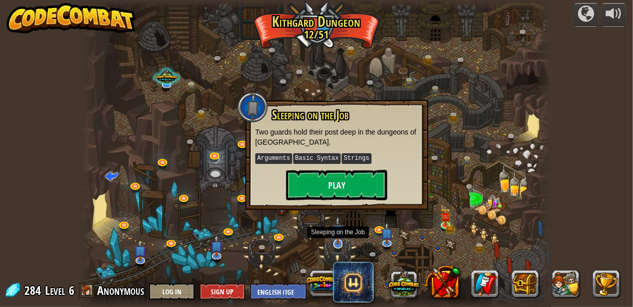
click at [337, 240] on img at bounding box center [338, 230] width 13 height 29
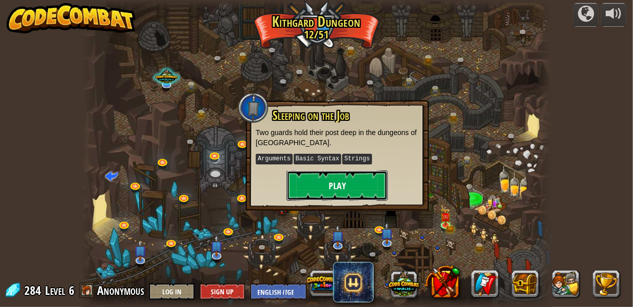
click at [337, 178] on button "Play" at bounding box center [337, 185] width 101 height 30
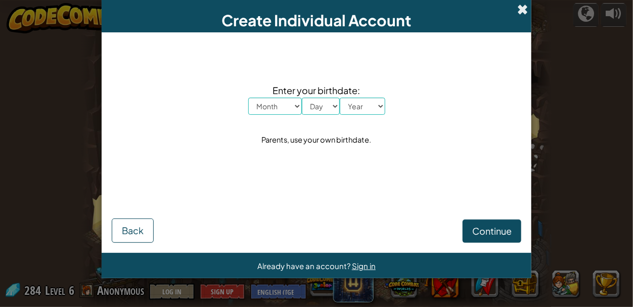
click at [518, 15] on span at bounding box center [522, 9] width 11 height 11
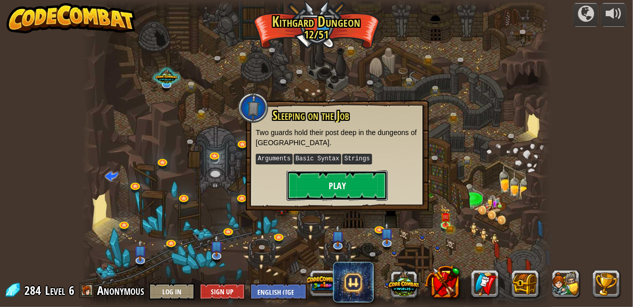
click at [372, 179] on button "Play" at bounding box center [337, 185] width 101 height 30
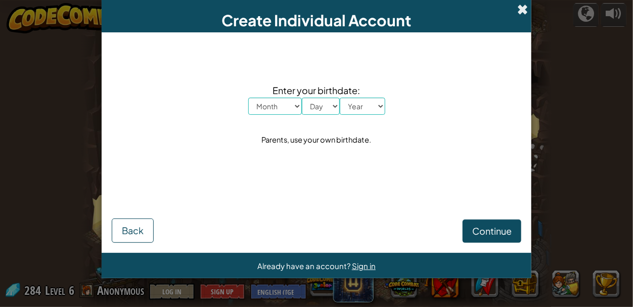
click at [520, 8] on span at bounding box center [522, 9] width 11 height 11
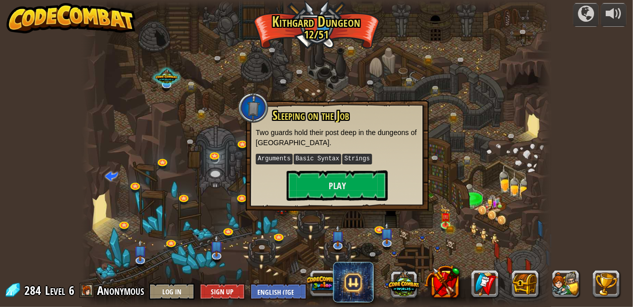
click at [394, 74] on div at bounding box center [317, 153] width 470 height 307
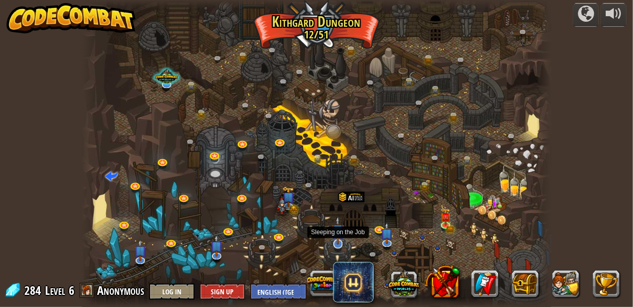
click at [337, 241] on img at bounding box center [338, 230] width 13 height 29
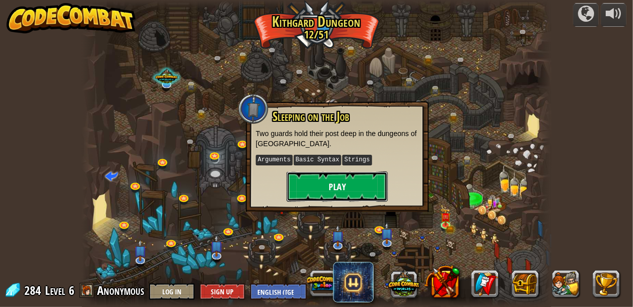
click at [310, 186] on button "Play" at bounding box center [337, 186] width 101 height 30
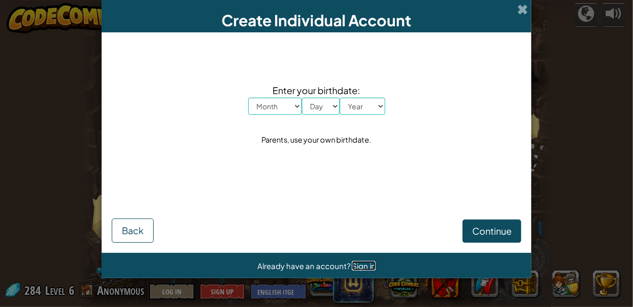
click at [366, 263] on span "Sign in" at bounding box center [364, 266] width 24 height 10
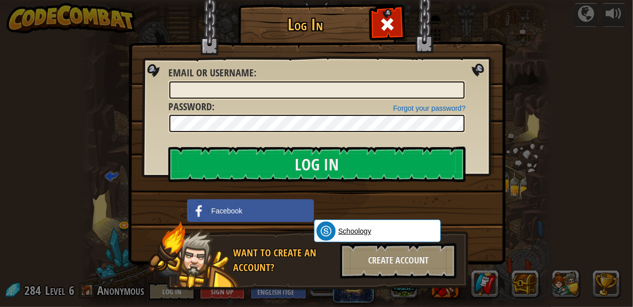
click at [340, 228] on span "Schoology" at bounding box center [354, 231] width 33 height 10
click at [411, 259] on div "Create Account" at bounding box center [398, 260] width 116 height 35
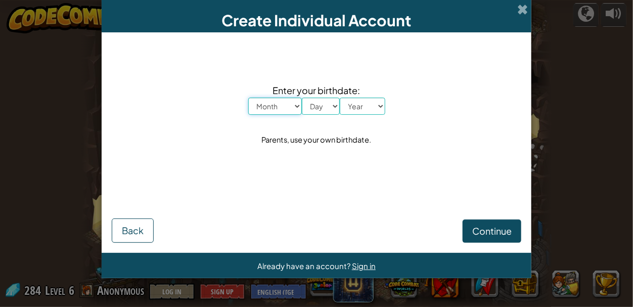
click at [285, 100] on select "Month January February March April May June July August September October Novem…" at bounding box center [275, 106] width 54 height 17
select select "1"
click at [248, 98] on select "Month January February March April May June July August September October Novem…" at bounding box center [275, 106] width 54 height 17
click at [330, 108] on select "Day 1 2 3 4 5 6 7 8 9 10 11 12 13 14 15 16 17 18 19 20 21 22 23 24 25 26 27 28 …" at bounding box center [321, 106] width 38 height 17
select select "21"
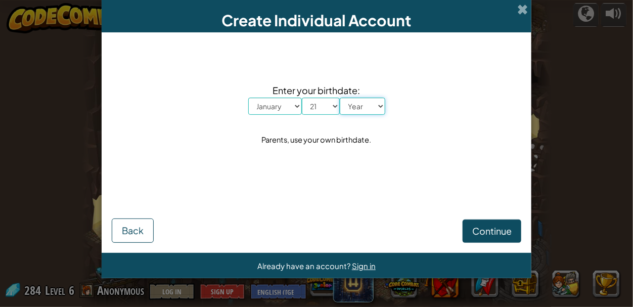
click at [363, 109] on select "Year [DATE] 2024 2023 2022 2021 2020 2019 2018 2017 2016 2015 2014 2013 2012 20…" at bounding box center [362, 106] width 45 height 17
select select "2002"
click at [485, 225] on span "Continue" at bounding box center [491, 231] width 39 height 12
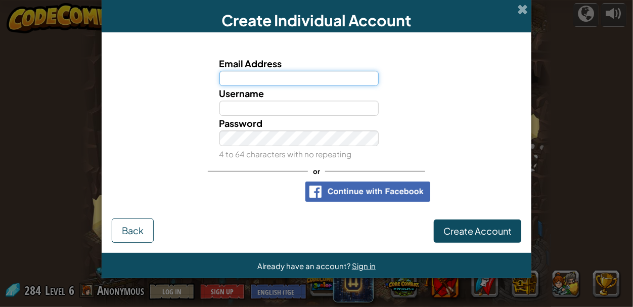
click at [352, 80] on input "Email Address" at bounding box center [299, 78] width 160 height 15
type input "[EMAIL_ADDRESS][DOMAIN_NAME]"
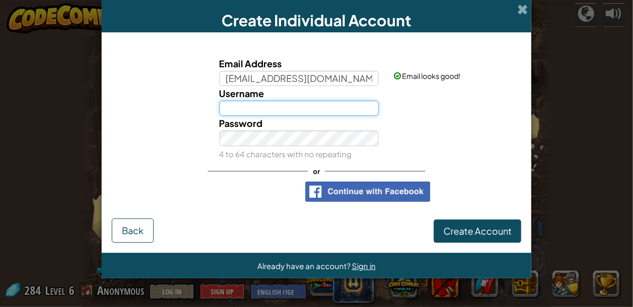
click at [325, 108] on input "Username" at bounding box center [299, 108] width 160 height 15
type input "ITSKYIAH"
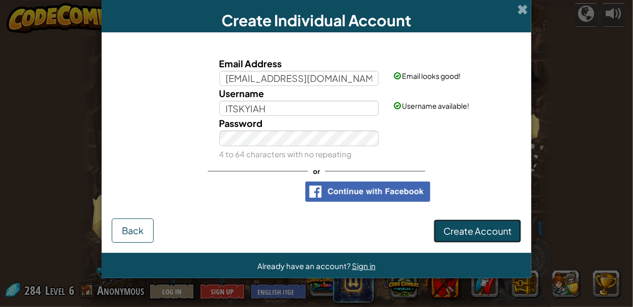
click at [486, 234] on span "Create Account" at bounding box center [477, 231] width 68 height 12
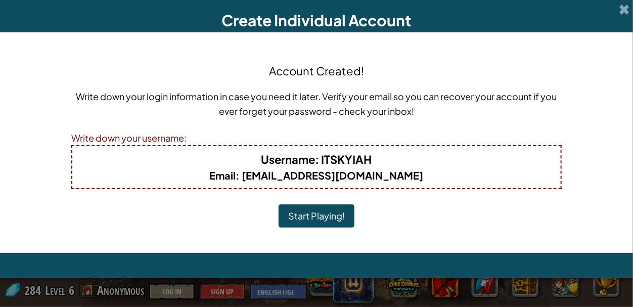
click at [485, 233] on div "Account Created! Write down your login information in case you need it later. V…" at bounding box center [316, 142] width 490 height 200
click at [319, 211] on button "Start Playing!" at bounding box center [316, 215] width 76 height 23
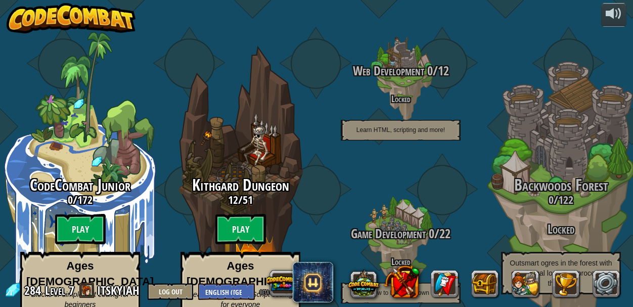
click at [264, 214] on btn "Play" at bounding box center [240, 229] width 51 height 30
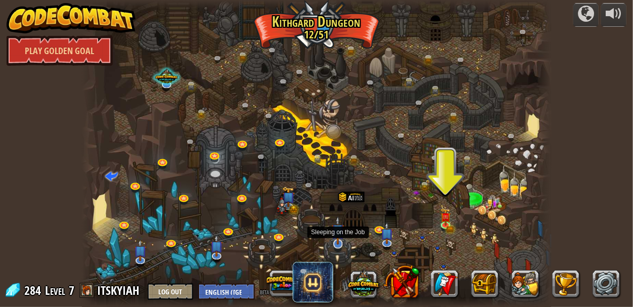
click at [340, 240] on img at bounding box center [338, 230] width 13 height 29
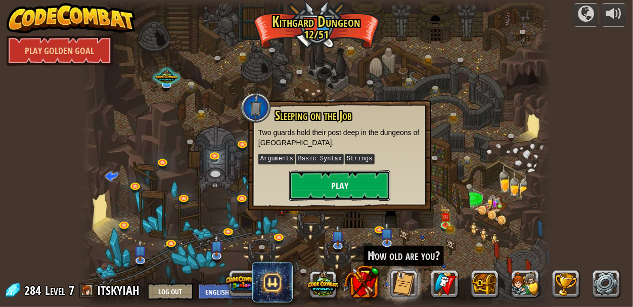
click at [332, 183] on button "Play" at bounding box center [339, 185] width 101 height 30
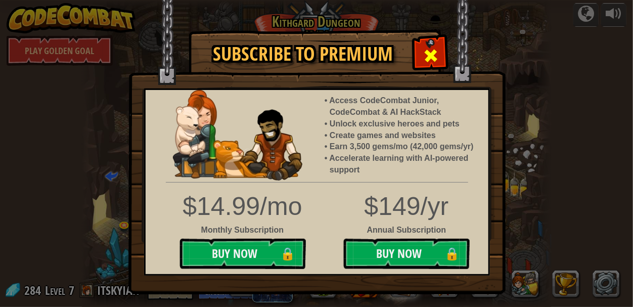
click at [428, 56] on span at bounding box center [431, 56] width 16 height 16
click at [428, 56] on link at bounding box center [431, 59] width 20 height 15
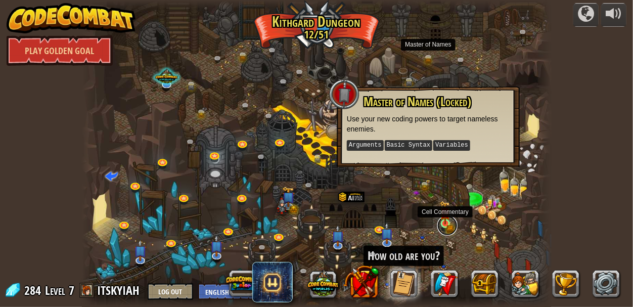
click at [447, 224] on link at bounding box center [447, 225] width 20 height 20
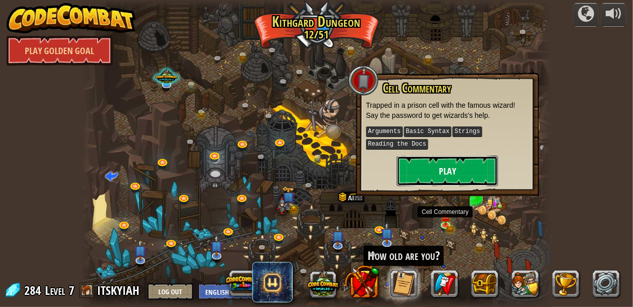
click at [423, 174] on button "Play" at bounding box center [447, 171] width 101 height 30
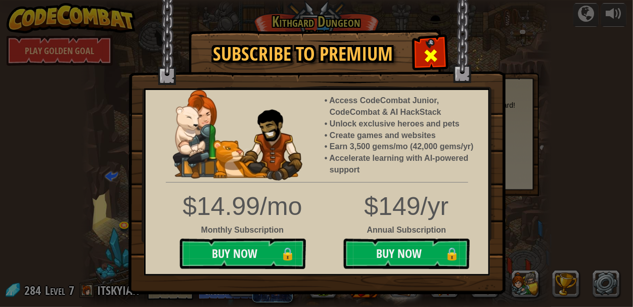
click at [425, 43] on div at bounding box center [430, 54] width 32 height 32
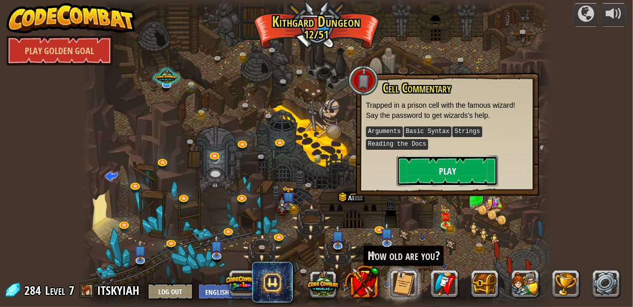
click at [454, 160] on button "Play" at bounding box center [447, 171] width 101 height 30
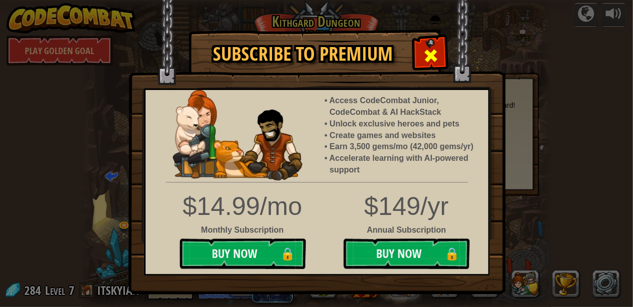
click at [428, 45] on div at bounding box center [430, 54] width 32 height 32
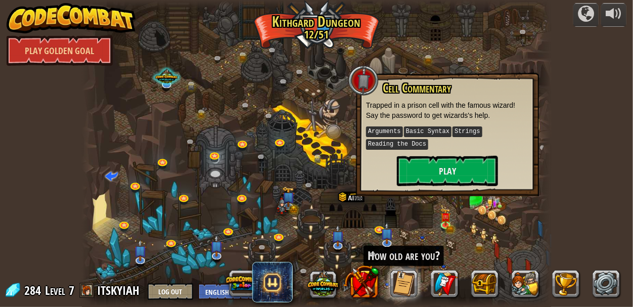
click at [428, 45] on div at bounding box center [317, 153] width 470 height 307
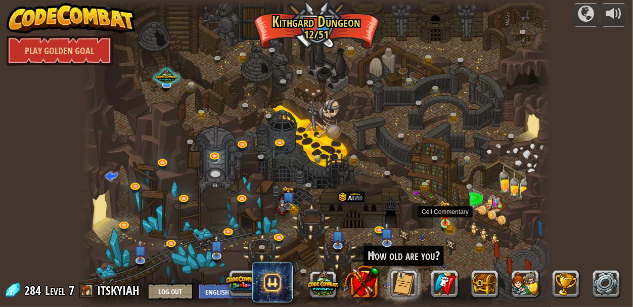
click at [447, 223] on img at bounding box center [445, 213] width 11 height 24
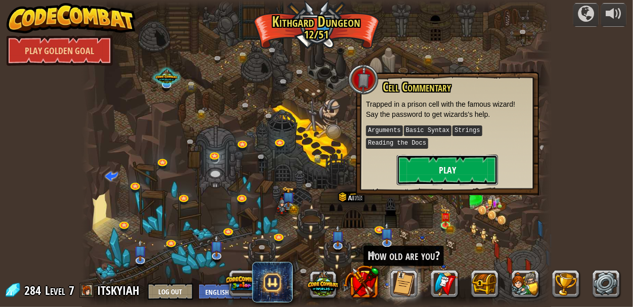
click at [430, 176] on button "Play" at bounding box center [447, 170] width 101 height 30
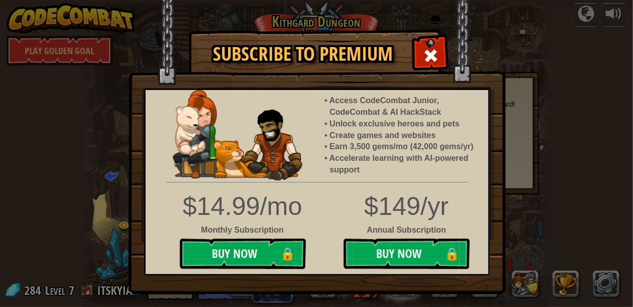
click at [420, 71] on img at bounding box center [316, 147] width 377 height 294
click at [434, 50] on span at bounding box center [431, 56] width 16 height 16
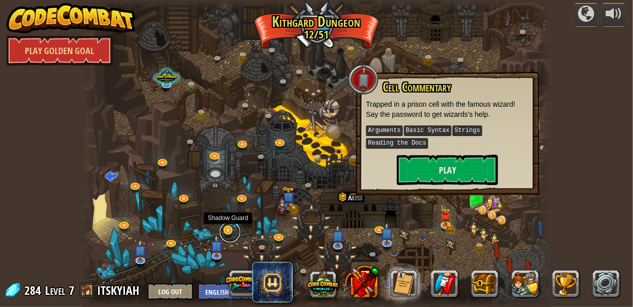
click at [227, 232] on link at bounding box center [230, 232] width 20 height 20
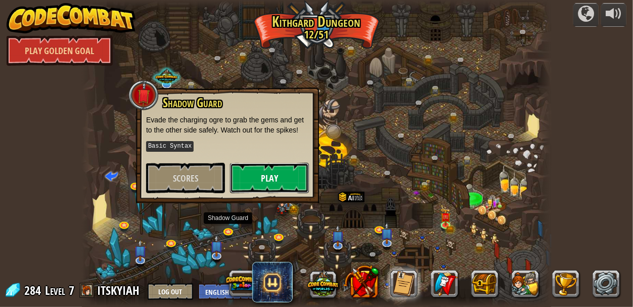
click at [250, 173] on button "Play" at bounding box center [269, 178] width 79 height 30
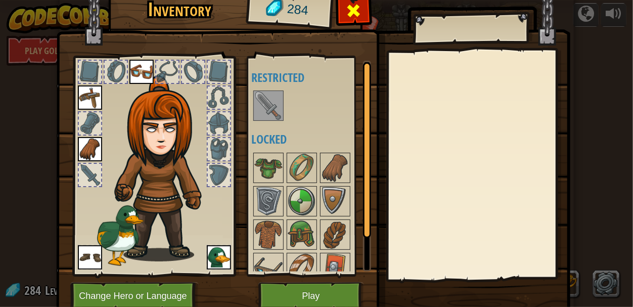
click at [350, 11] on span at bounding box center [353, 11] width 16 height 16
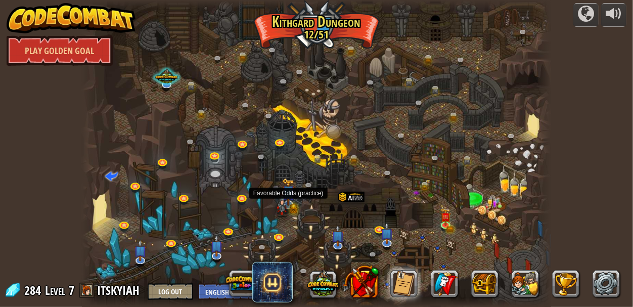
click at [286, 196] on img at bounding box center [282, 205] width 13 height 24
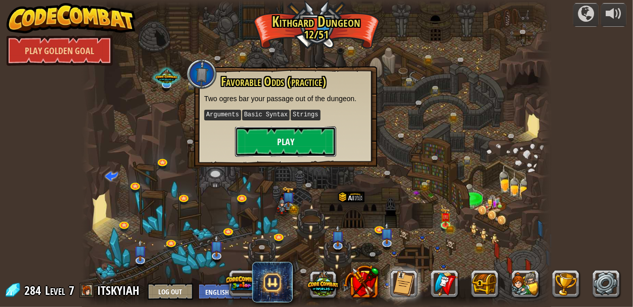
click at [260, 144] on button "Play" at bounding box center [285, 141] width 101 height 30
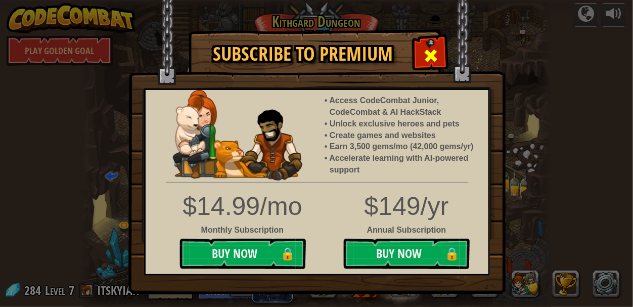
click at [418, 63] on div at bounding box center [430, 54] width 32 height 32
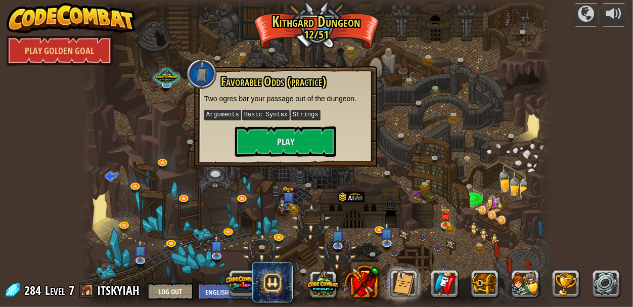
click at [489, 213] on div at bounding box center [317, 153] width 470 height 307
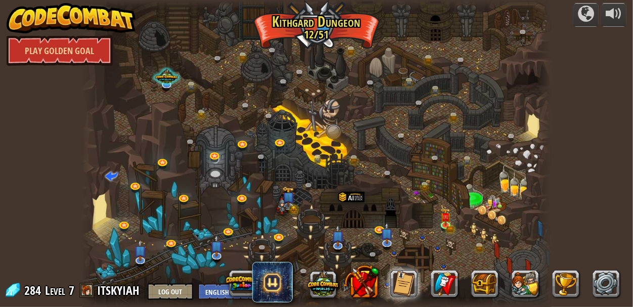
click at [280, 228] on div at bounding box center [317, 153] width 470 height 307
click at [277, 235] on link at bounding box center [280, 237] width 20 height 20
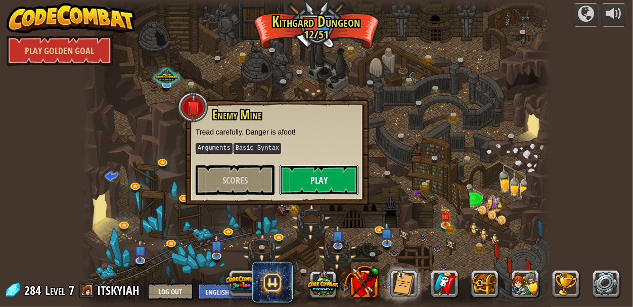
click at [322, 173] on button "Play" at bounding box center [318, 180] width 79 height 30
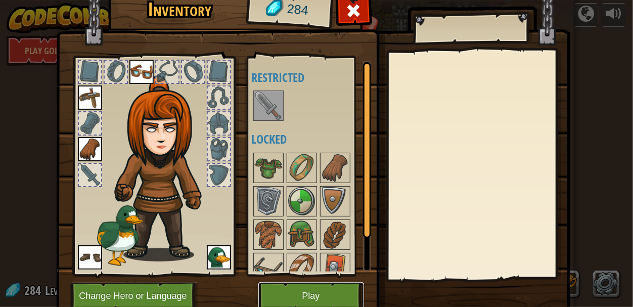
click at [326, 297] on button "Play" at bounding box center [311, 296] width 106 height 28
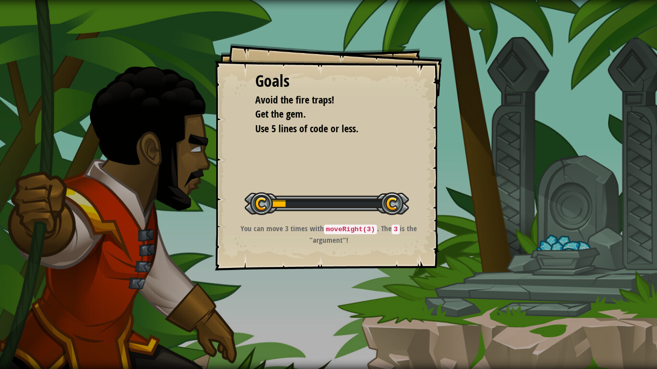
click at [370, 306] on div "Goals Avoid the fire traps! Get the gem. Use 5 lines of code or less. Start Lev…" at bounding box center [328, 184] width 657 height 369
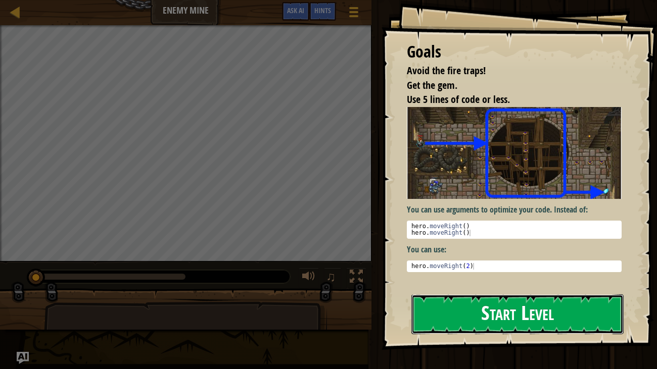
click at [472, 306] on button "Start Level" at bounding box center [517, 315] width 213 height 40
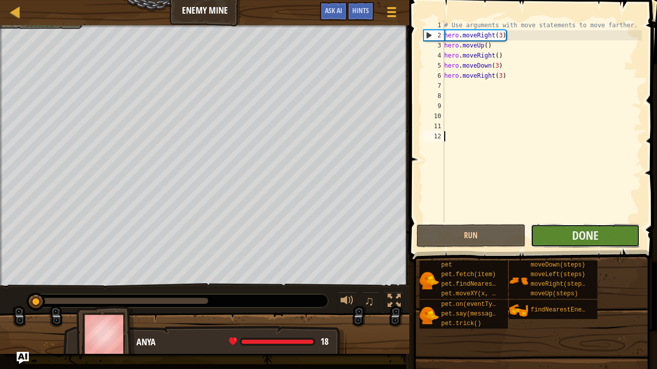
click at [552, 236] on button "Done" at bounding box center [585, 235] width 109 height 23
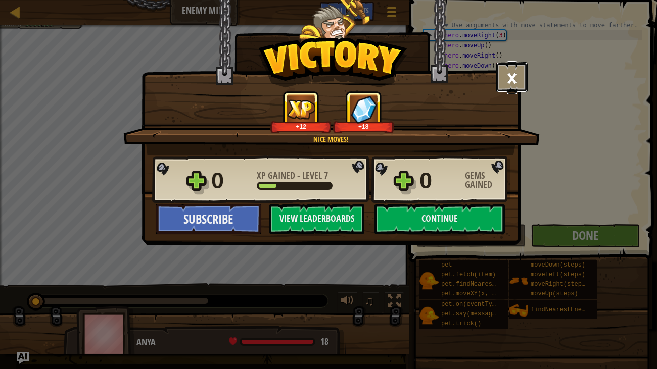
click at [509, 68] on button "×" at bounding box center [511, 77] width 31 height 30
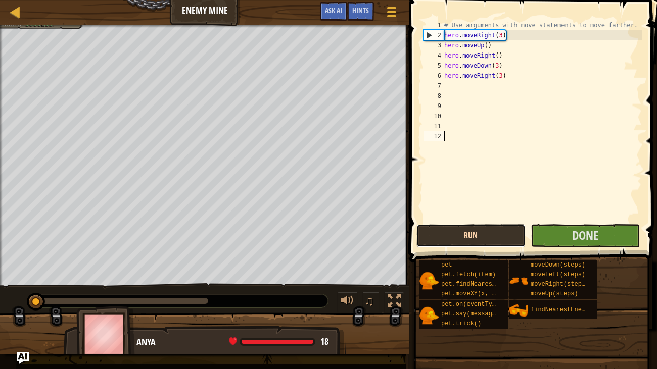
click at [507, 231] on button "Run" at bounding box center [470, 235] width 109 height 23
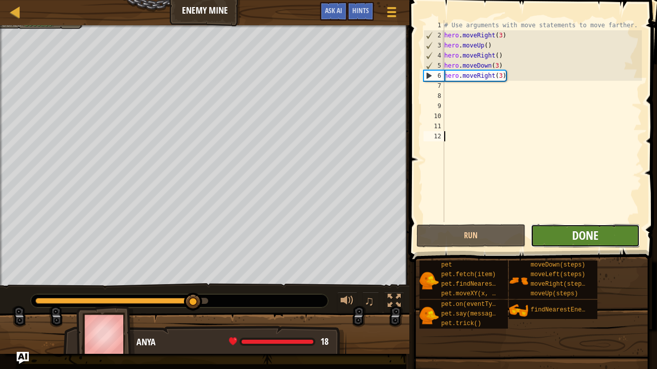
click at [581, 236] on span "Done" at bounding box center [585, 235] width 26 height 16
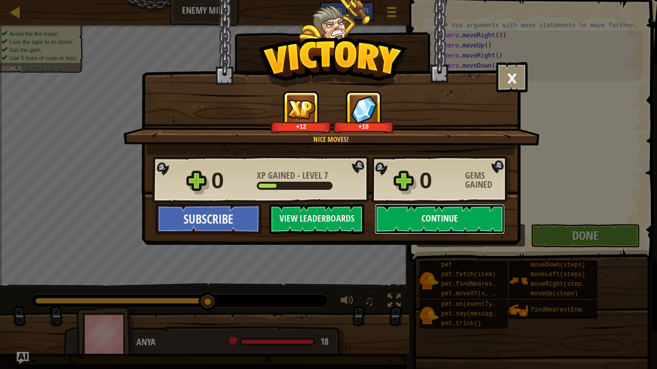
click at [465, 226] on button "Continue" at bounding box center [440, 219] width 130 height 30
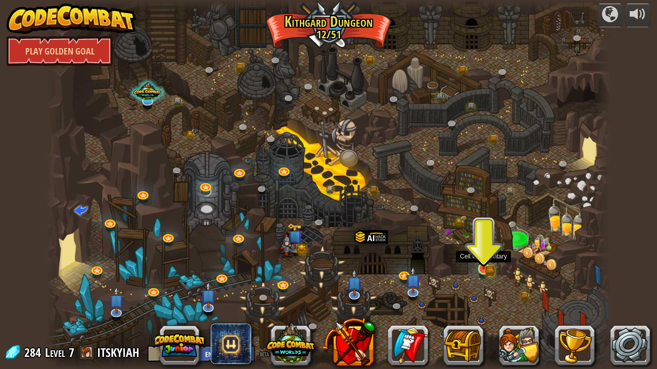
click at [482, 262] on img at bounding box center [484, 254] width 14 height 31
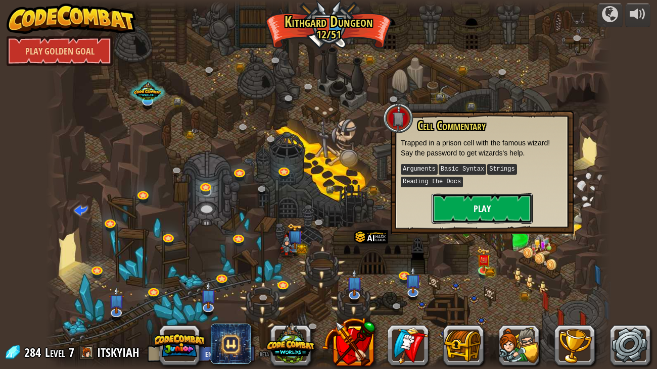
click at [455, 207] on button "Play" at bounding box center [482, 209] width 101 height 30
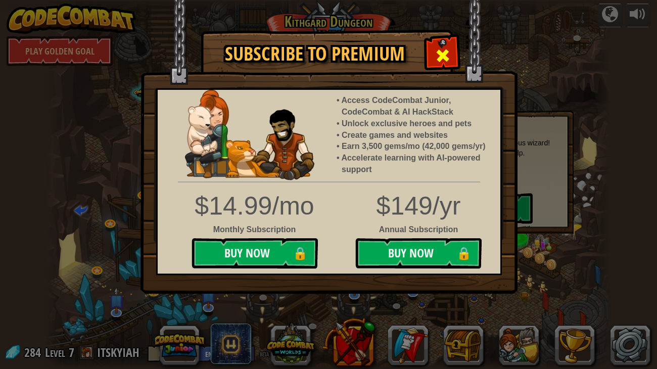
click at [435, 50] on span at bounding box center [443, 56] width 16 height 16
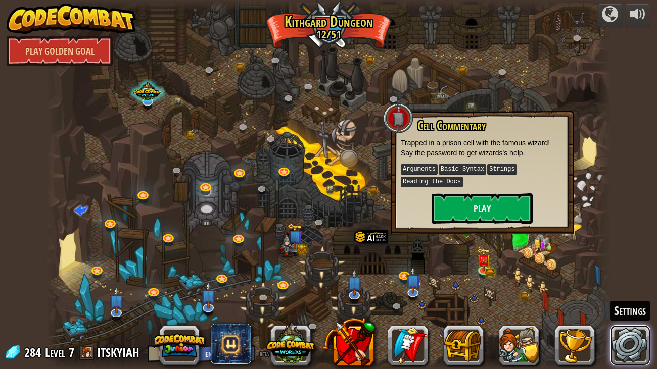
click at [623, 306] on link at bounding box center [630, 345] width 40 height 40
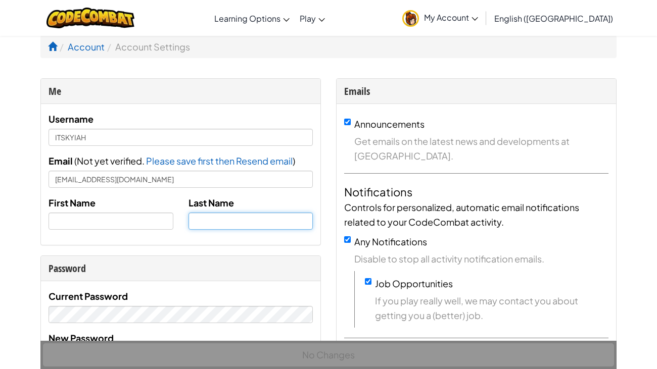
type input "ITSKYIAH"
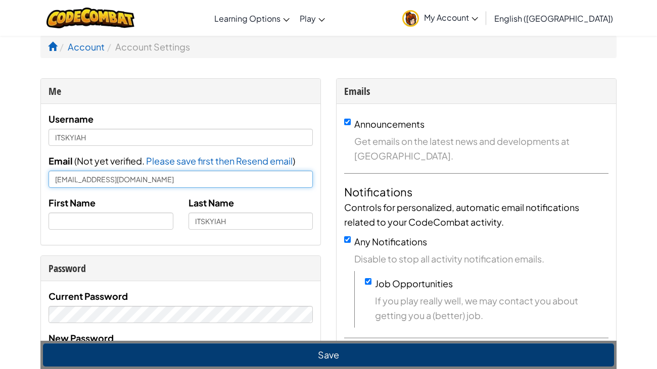
click at [200, 180] on input "[EMAIL_ADDRESS][DOMAIN_NAME]" at bounding box center [181, 179] width 264 height 17
type input "m"
type input "855512@dpsk12.net"
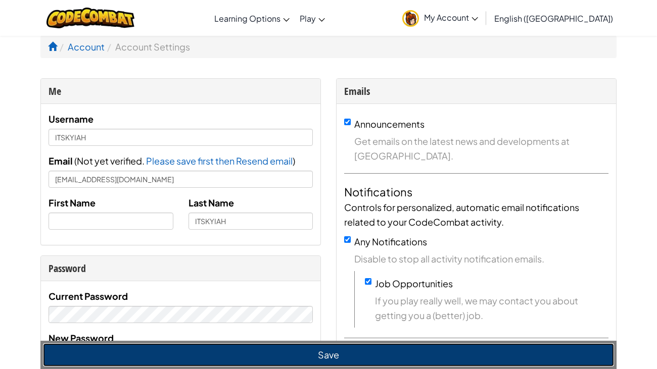
click at [274, 306] on button "Save" at bounding box center [328, 355] width 571 height 23
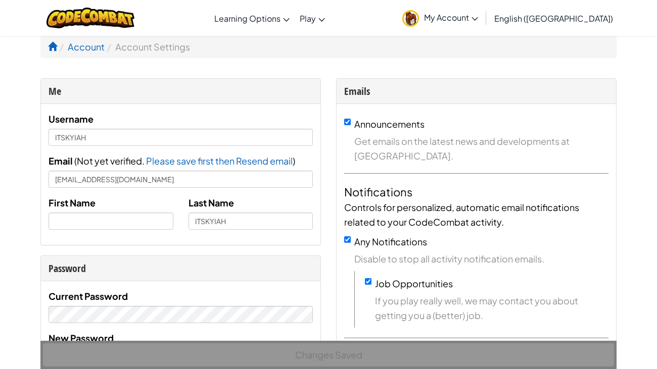
click at [364, 195] on h4 "Notifications" at bounding box center [476, 192] width 264 height 16
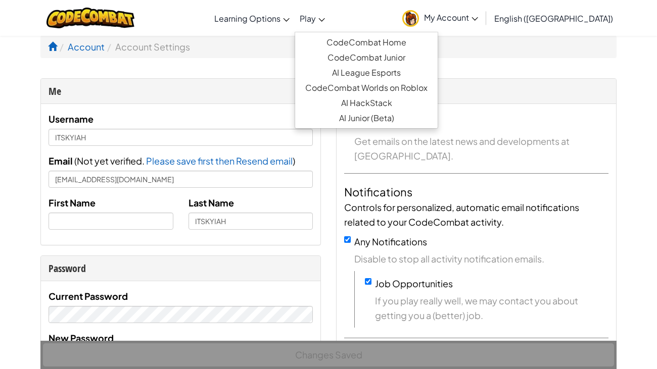
click at [330, 15] on link "Play" at bounding box center [312, 18] width 35 height 27
click at [330, 18] on link "Play" at bounding box center [312, 18] width 35 height 27
click at [388, 56] on link "CodeCombat Junior" at bounding box center [366, 57] width 143 height 15
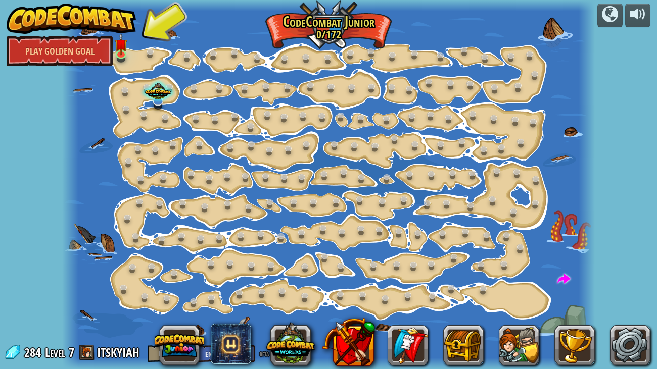
click at [345, 253] on div at bounding box center [328, 184] width 533 height 369
click at [121, 51] on img at bounding box center [121, 39] width 13 height 30
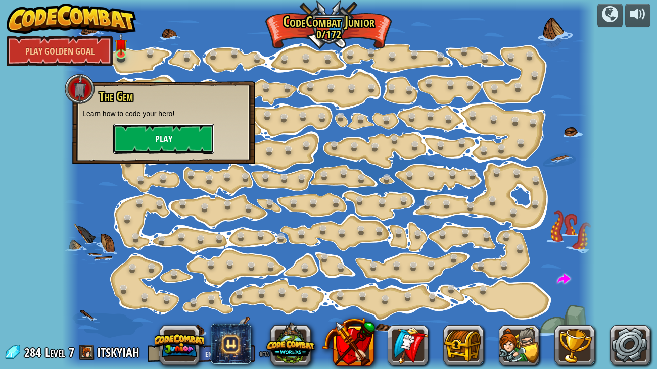
click at [192, 133] on button "Play" at bounding box center [163, 139] width 101 height 30
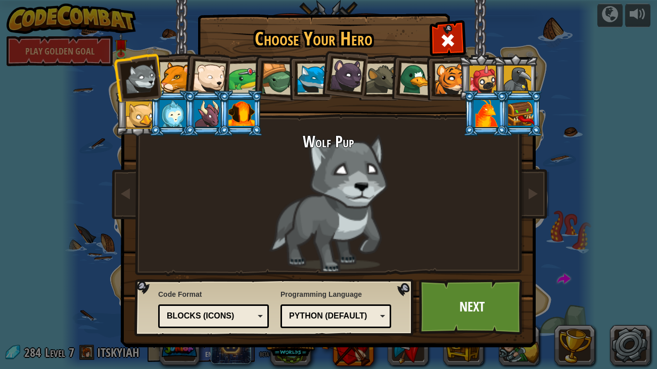
click at [282, 95] on li at bounding box center [275, 78] width 48 height 49
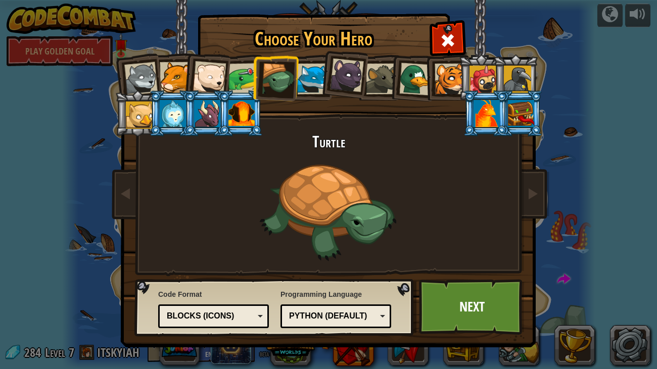
click at [424, 79] on li at bounding box center [446, 78] width 45 height 46
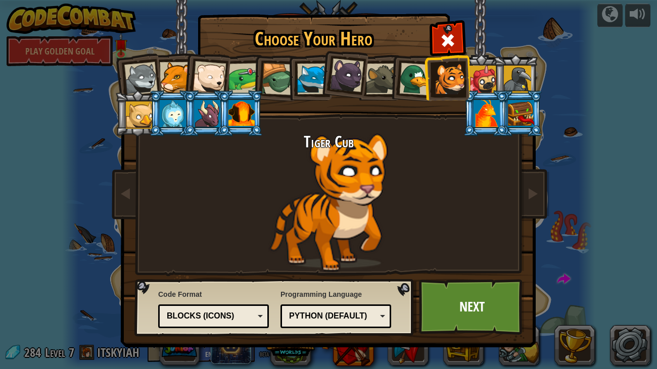
click at [167, 105] on div at bounding box center [173, 113] width 26 height 27
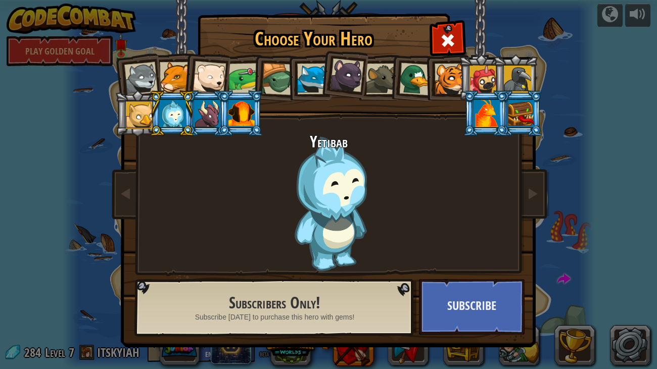
click at [263, 85] on div at bounding box center [278, 79] width 32 height 32
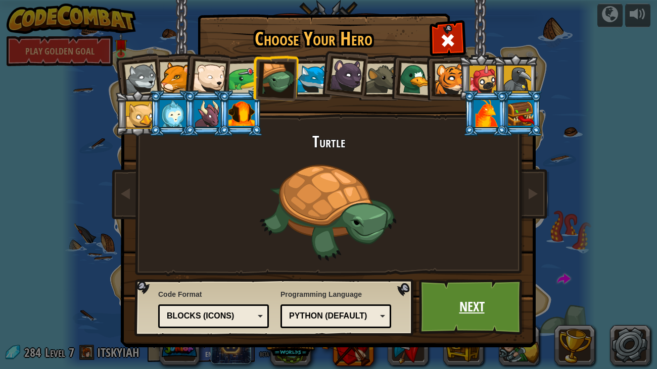
click at [490, 285] on link "Next" at bounding box center [472, 307] width 106 height 56
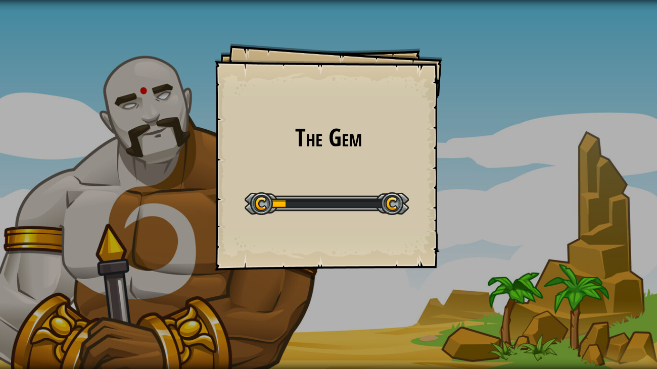
click at [490, 299] on div "The Gem Goals Start Level Error loading from server. Try refreshing the page. Y…" at bounding box center [328, 184] width 657 height 369
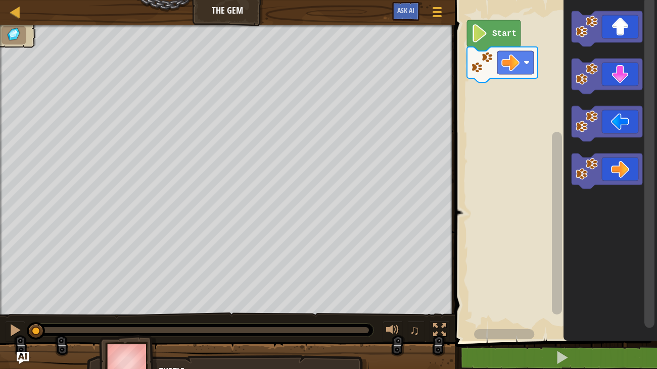
click at [543, 81] on rect "Blockly Workspace" at bounding box center [554, 168] width 205 height 346
click at [613, 90] on rect "Blockly Workspace" at bounding box center [607, 76] width 71 height 35
click at [501, 102] on div "Start" at bounding box center [554, 168] width 205 height 346
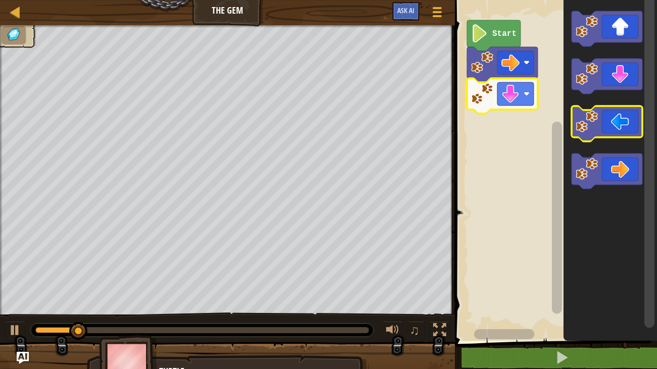
click at [604, 118] on icon "Blockly Workspace" at bounding box center [607, 123] width 71 height 35
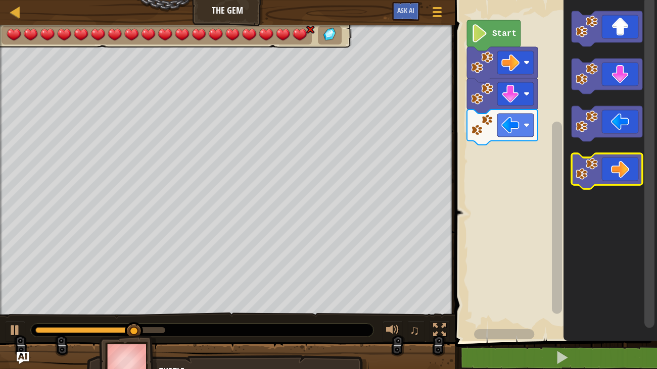
click at [588, 176] on image "Blockly Workspace" at bounding box center [587, 169] width 22 height 22
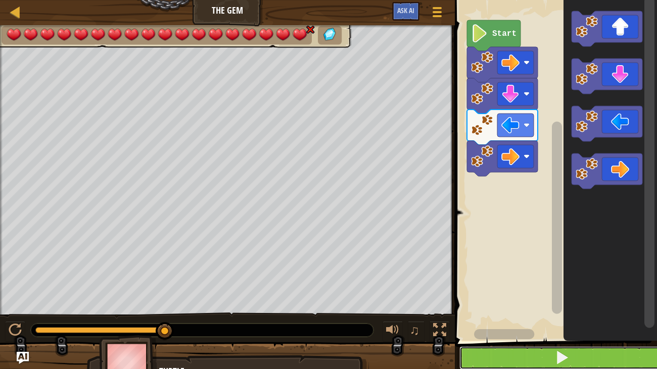
click at [497, 306] on button at bounding box center [561, 358] width 205 height 23
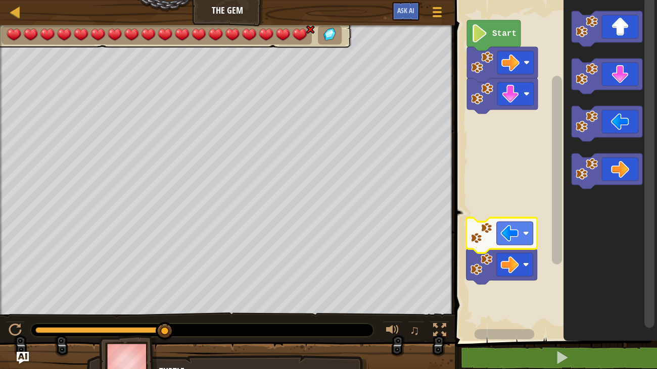
click at [632, 2] on rect "Blockly Workspace" at bounding box center [649, 162] width 10 height 332
